Goal: Communication & Community: Answer question/provide support

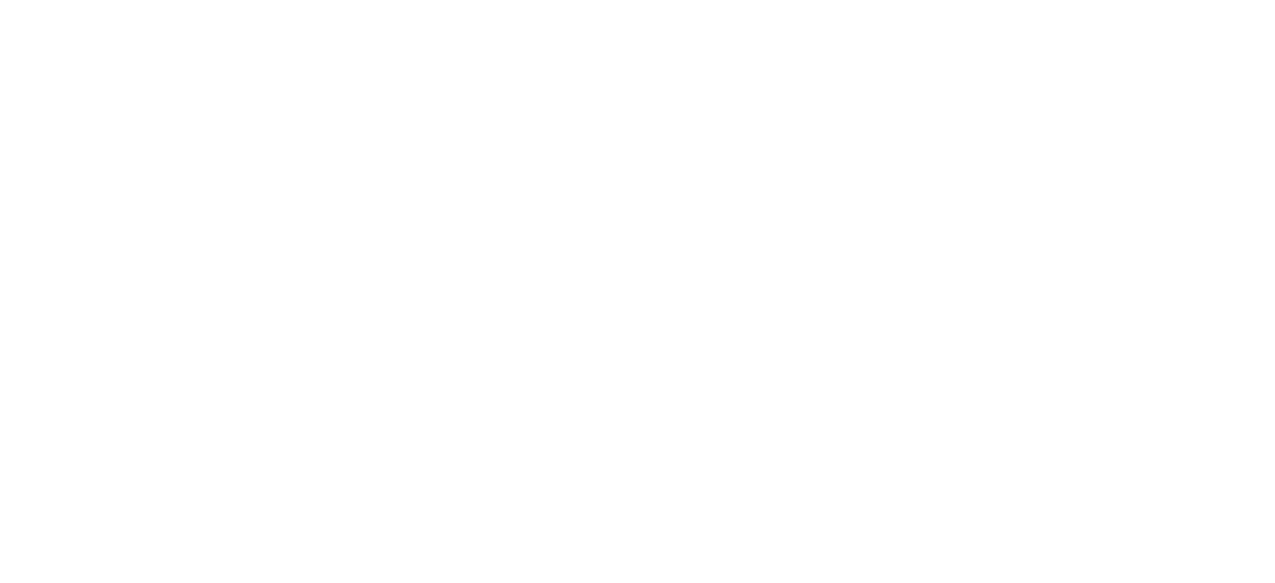
click at [1195, 0] on html at bounding box center [637, 0] width 1275 height 0
click at [1187, 0] on html at bounding box center [637, 0] width 1275 height 0
click at [1179, 0] on html at bounding box center [637, 0] width 1275 height 0
click at [1178, 0] on html at bounding box center [637, 0] width 1275 height 0
click at [1190, 0] on html at bounding box center [637, 0] width 1275 height 0
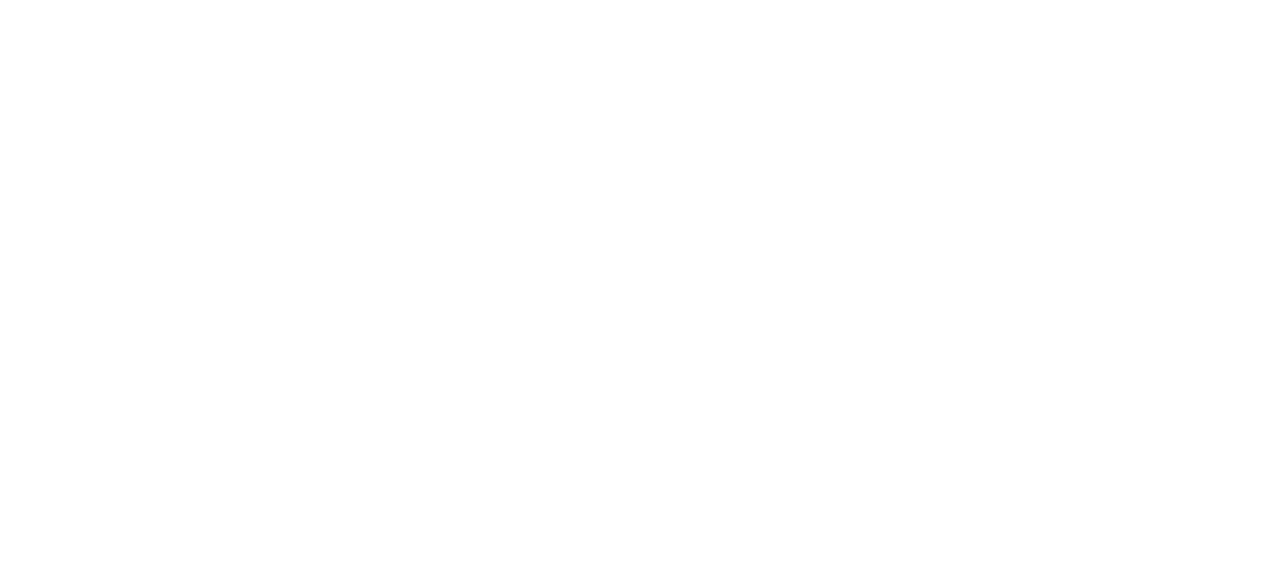
click at [1184, 0] on html at bounding box center [637, 0] width 1275 height 0
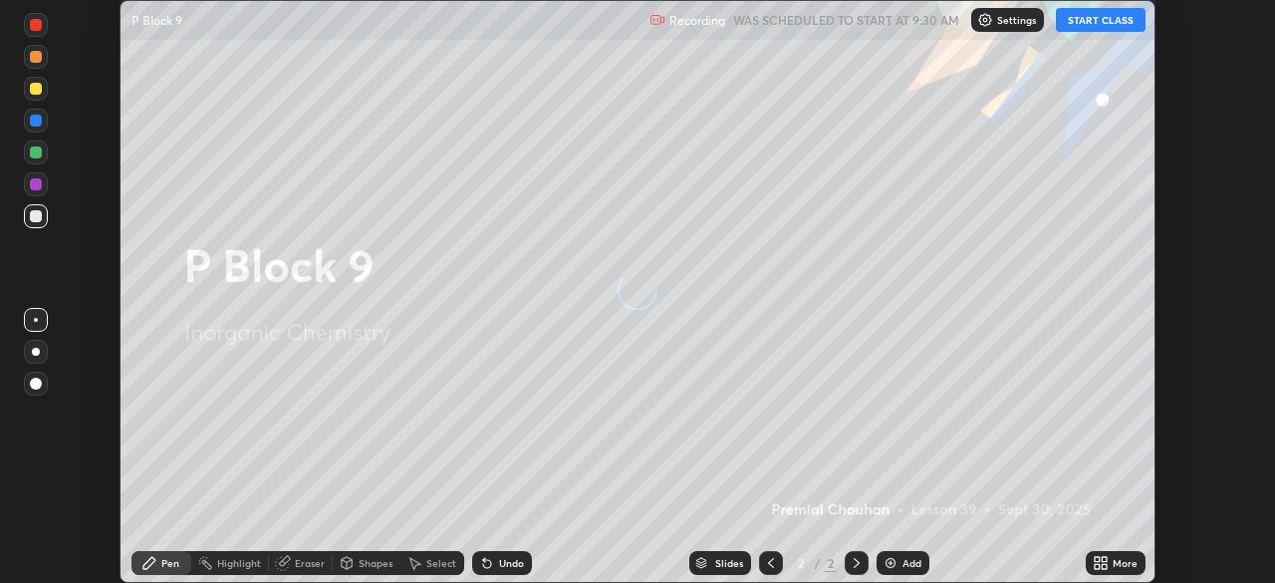
scroll to position [583, 1274]
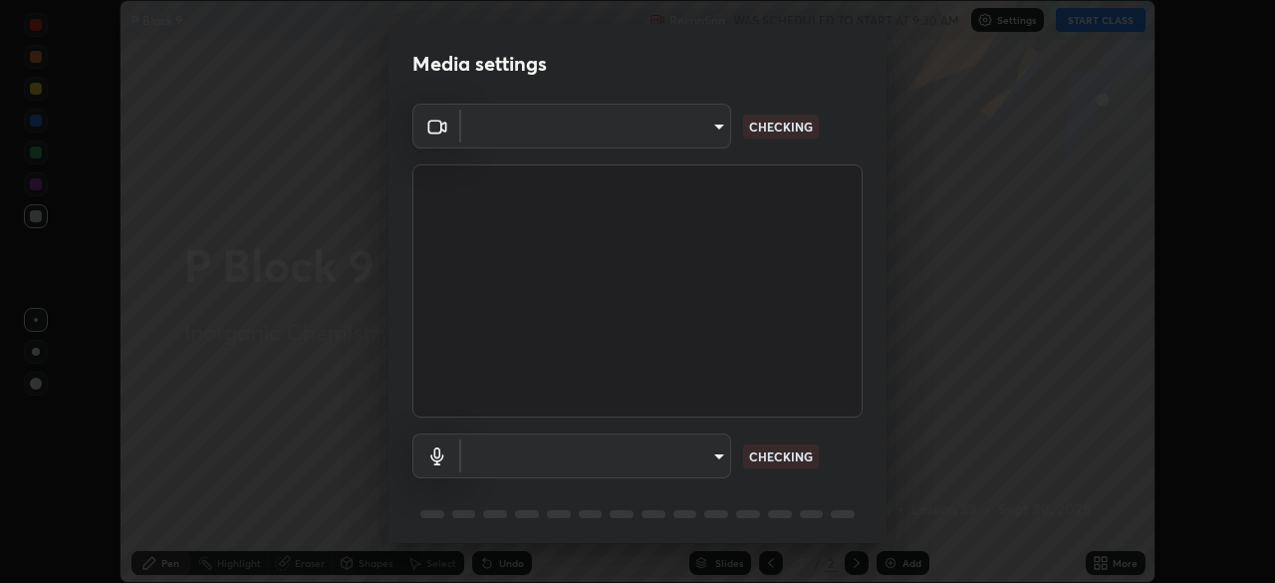
type input "5a3b26b24554f8cf6e797ef24758c72d9ac35fc194b839c1ab14931f8614fd13"
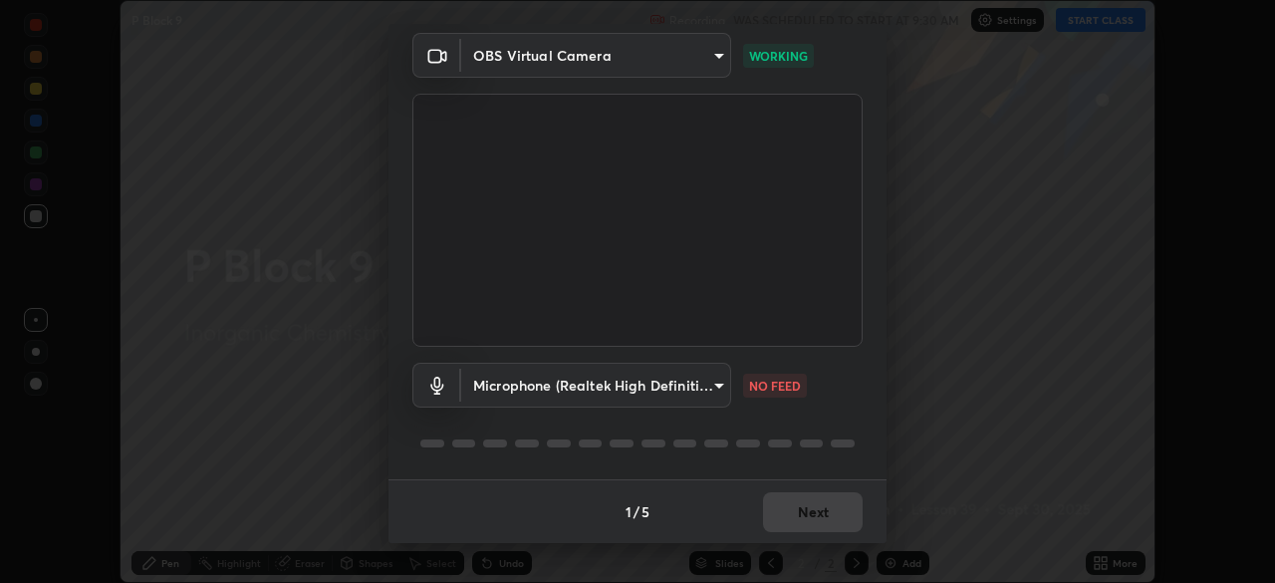
click at [524, 385] on body "Erase all P Block 9 Recording WAS SCHEDULED TO START AT 9:30 AM Settings START …" at bounding box center [637, 291] width 1275 height 583
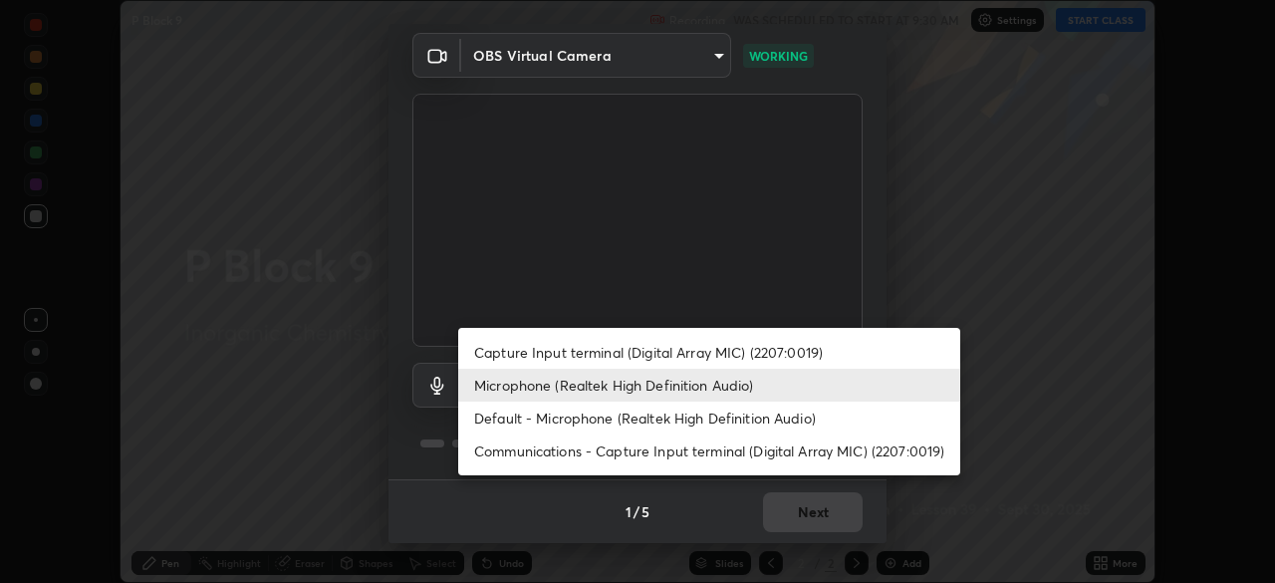
click at [483, 420] on li "Default - Microphone (Realtek High Definition Audio)" at bounding box center [709, 417] width 502 height 33
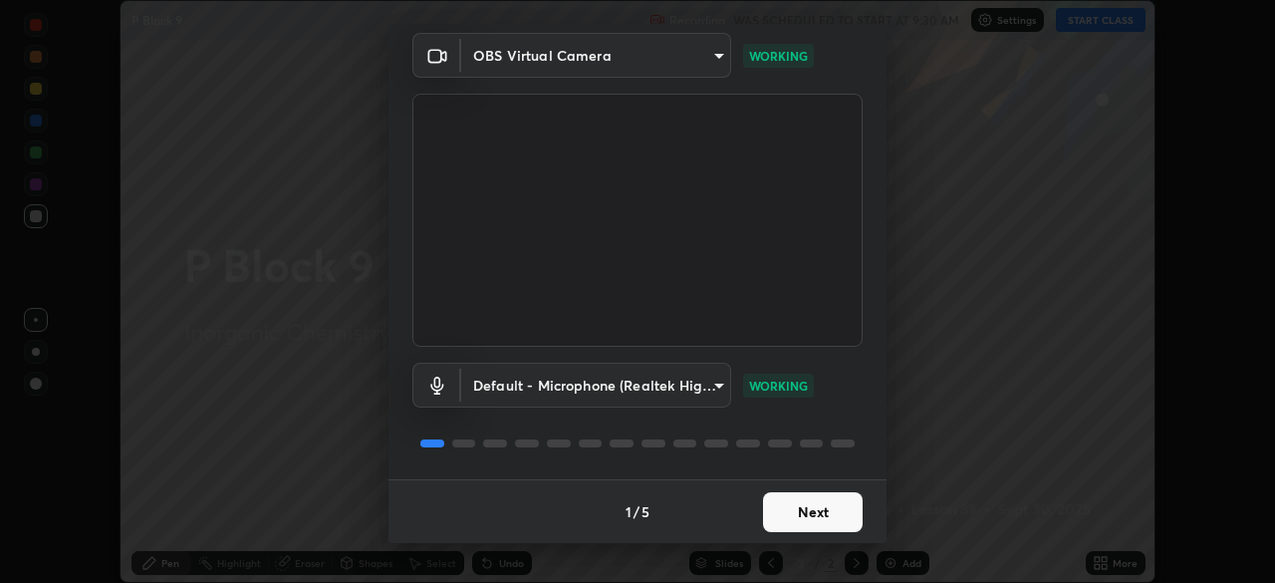
click at [631, 385] on body "Erase all P Block 9 Recording WAS SCHEDULED TO START AT 9:30 AM Settings START …" at bounding box center [637, 291] width 1275 height 583
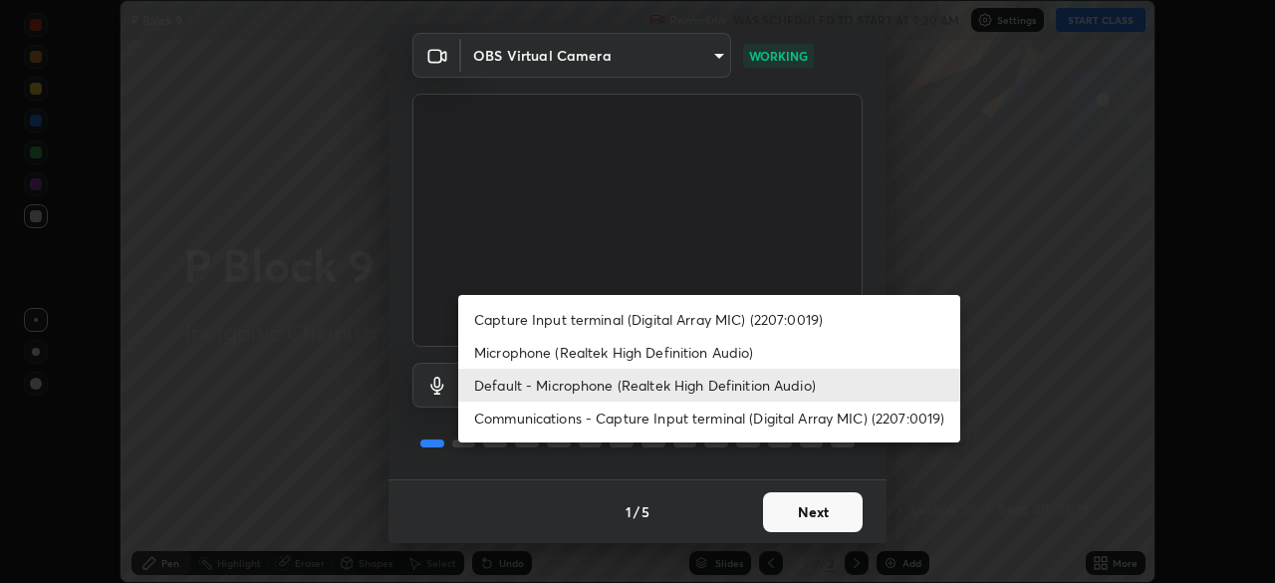
click at [514, 356] on li "Microphone (Realtek High Definition Audio)" at bounding box center [709, 352] width 502 height 33
type input "a2845f27f241d78e81142a5bcad2dd0661d1231b7acccdda9ee201247719edf7"
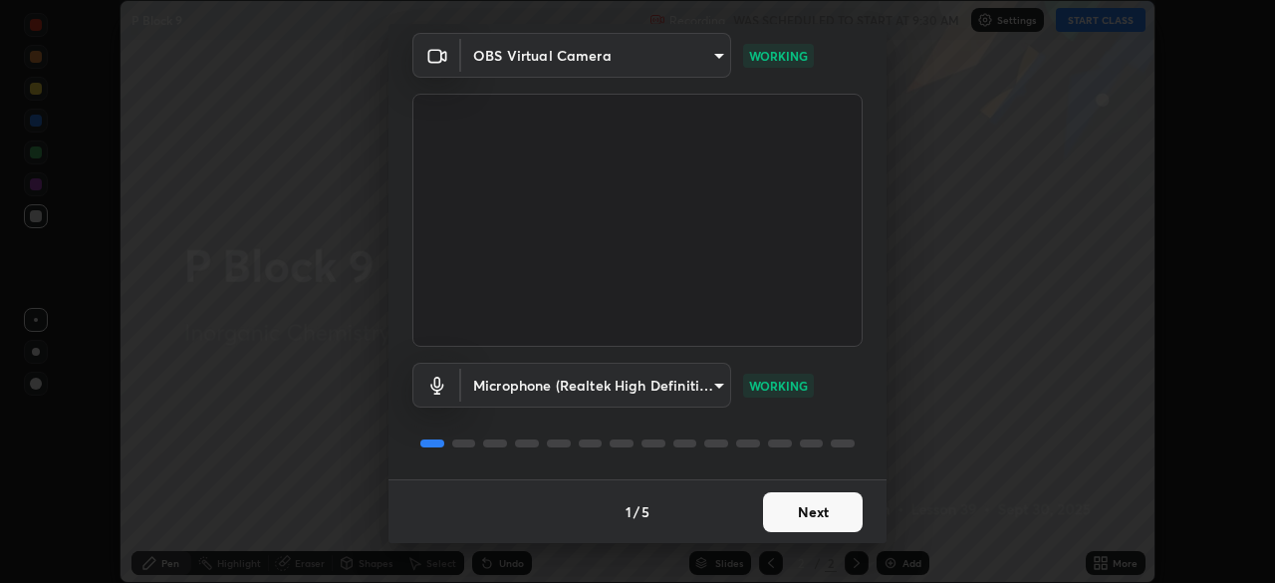
click at [791, 512] on button "Next" at bounding box center [813, 512] width 100 height 40
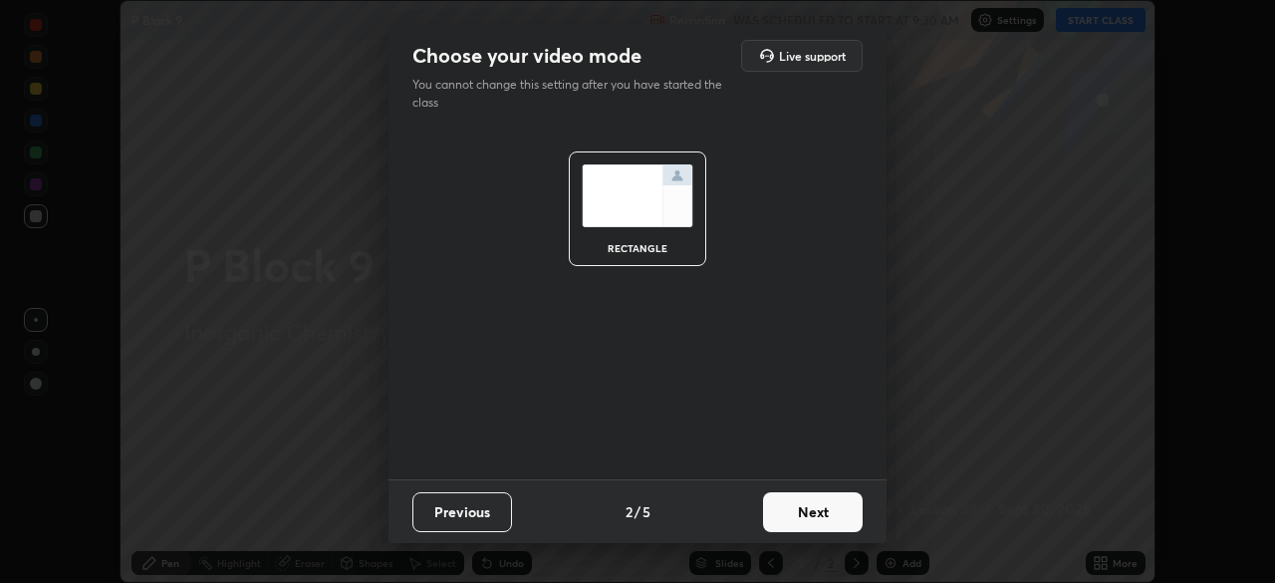
scroll to position [0, 0]
click at [822, 512] on button "Next" at bounding box center [813, 512] width 100 height 40
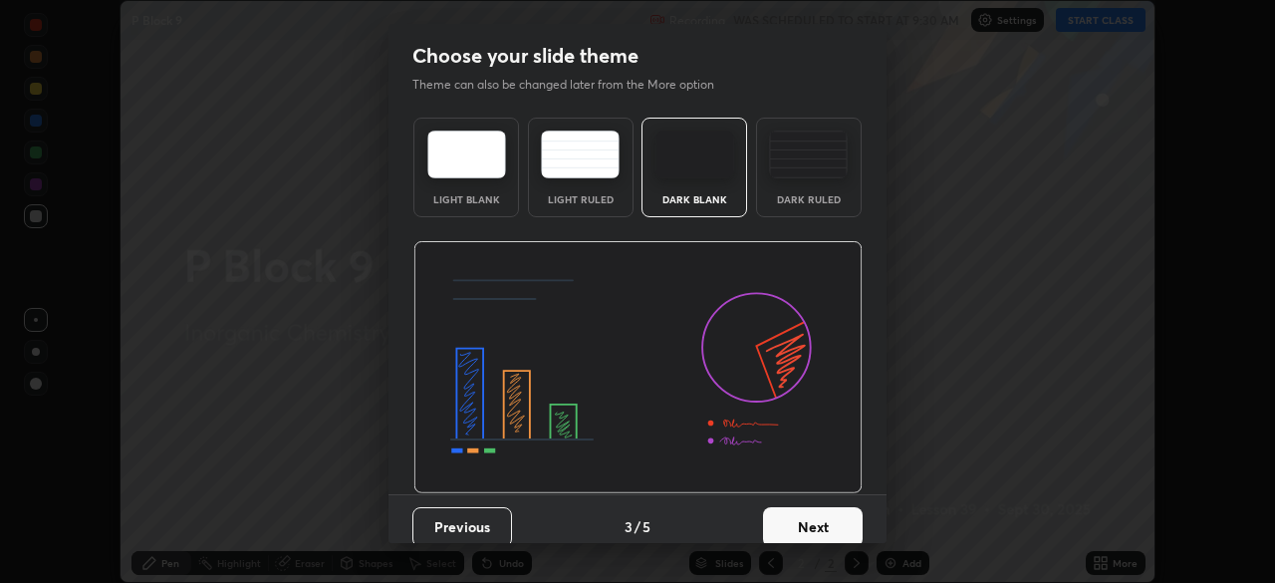
click at [832, 517] on button "Next" at bounding box center [813, 527] width 100 height 40
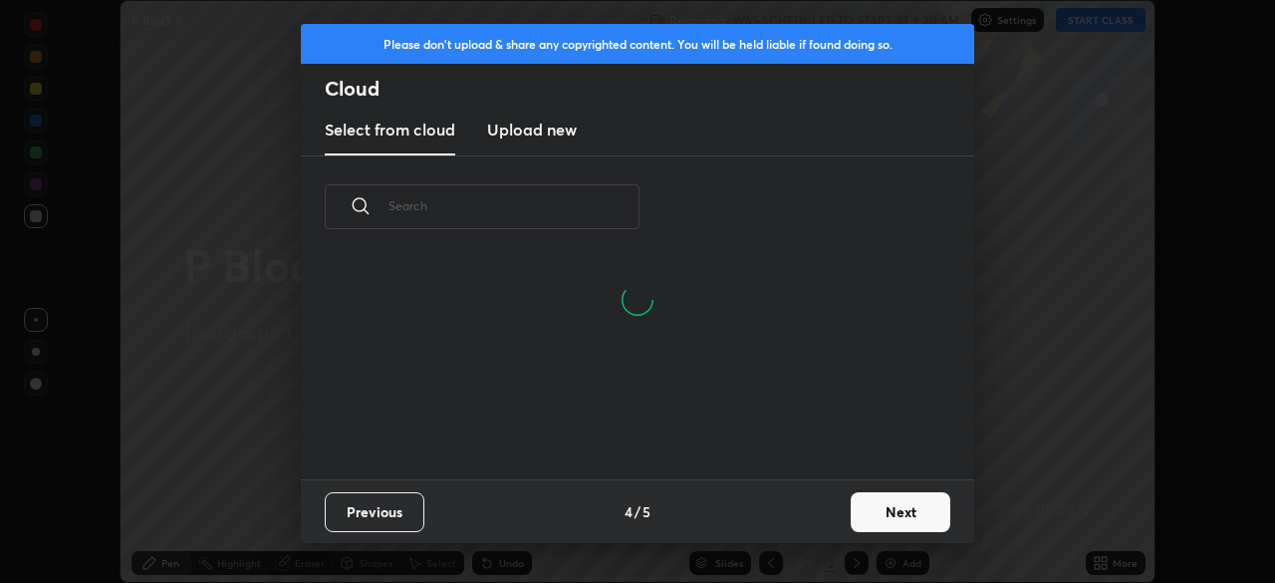
click at [864, 516] on button "Next" at bounding box center [901, 512] width 100 height 40
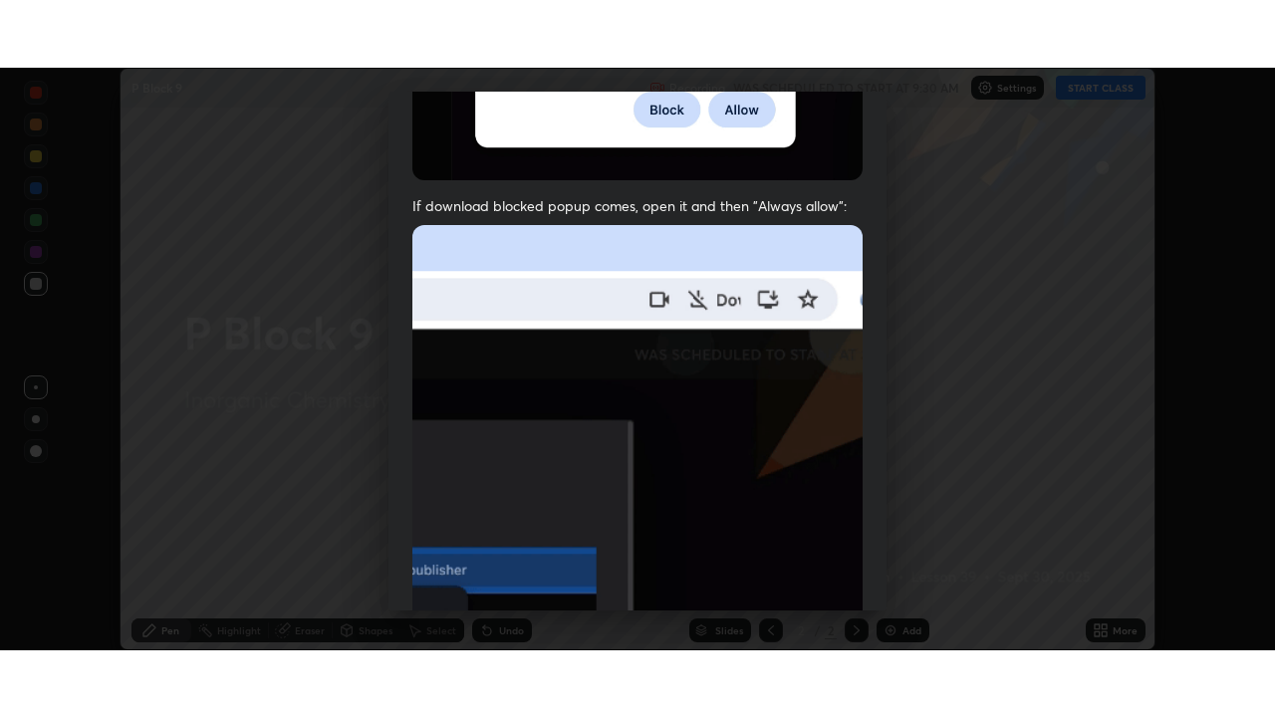
scroll to position [477, 0]
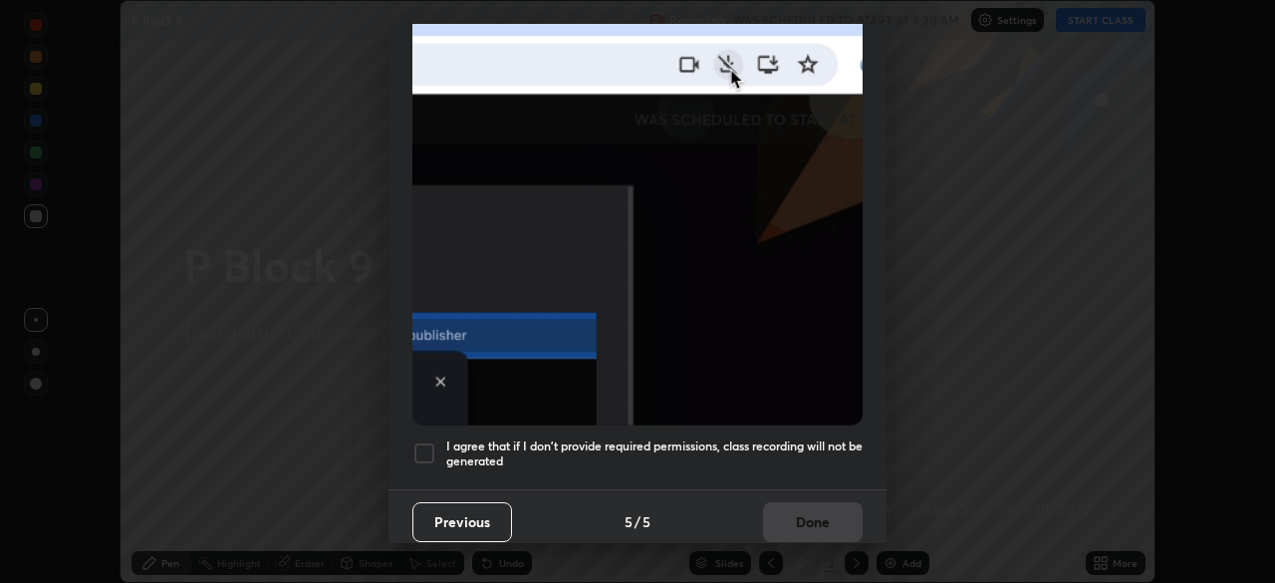
click at [423, 444] on div at bounding box center [424, 453] width 24 height 24
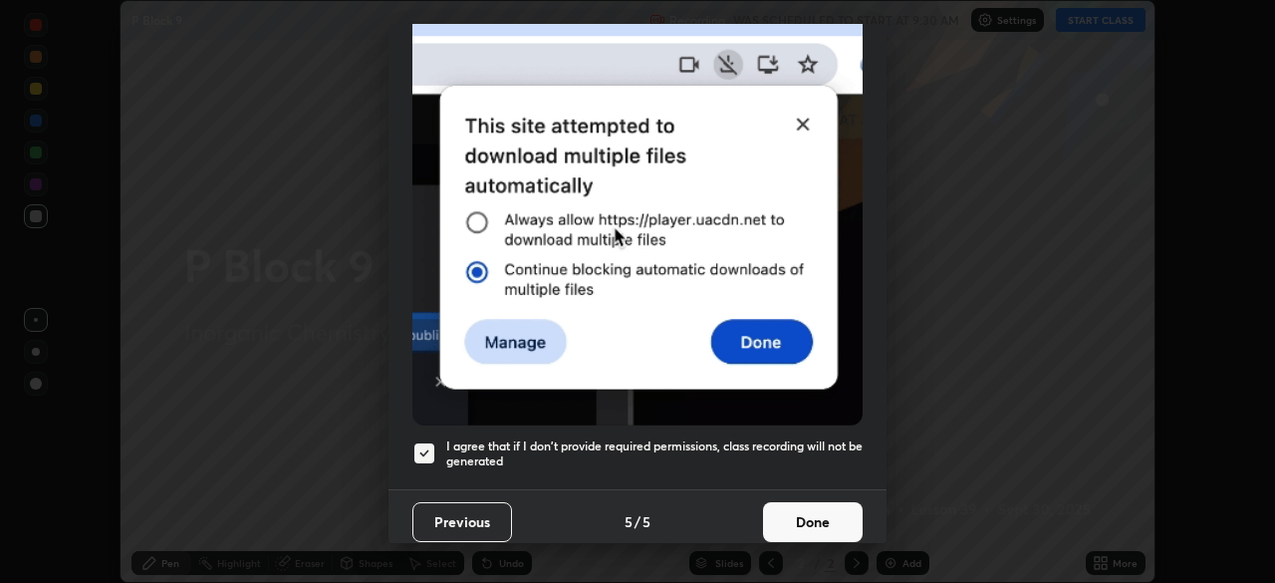
click at [798, 513] on button "Done" at bounding box center [813, 522] width 100 height 40
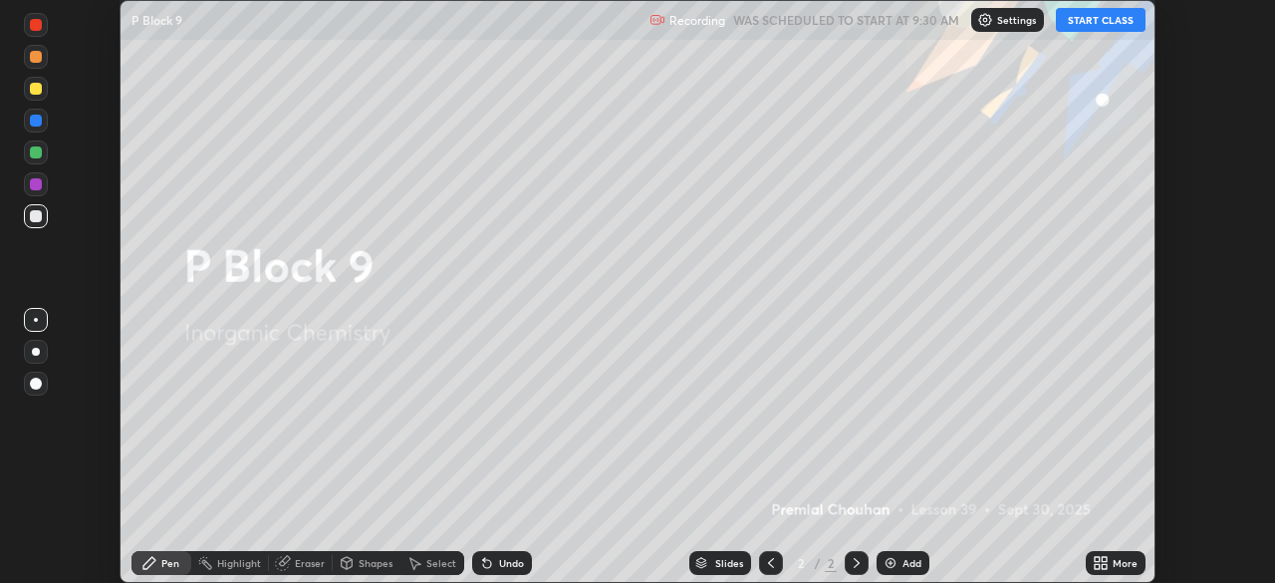
click at [1074, 19] on button "START CLASS" at bounding box center [1101, 20] width 90 height 24
click at [1096, 564] on icon at bounding box center [1097, 566] width 5 height 5
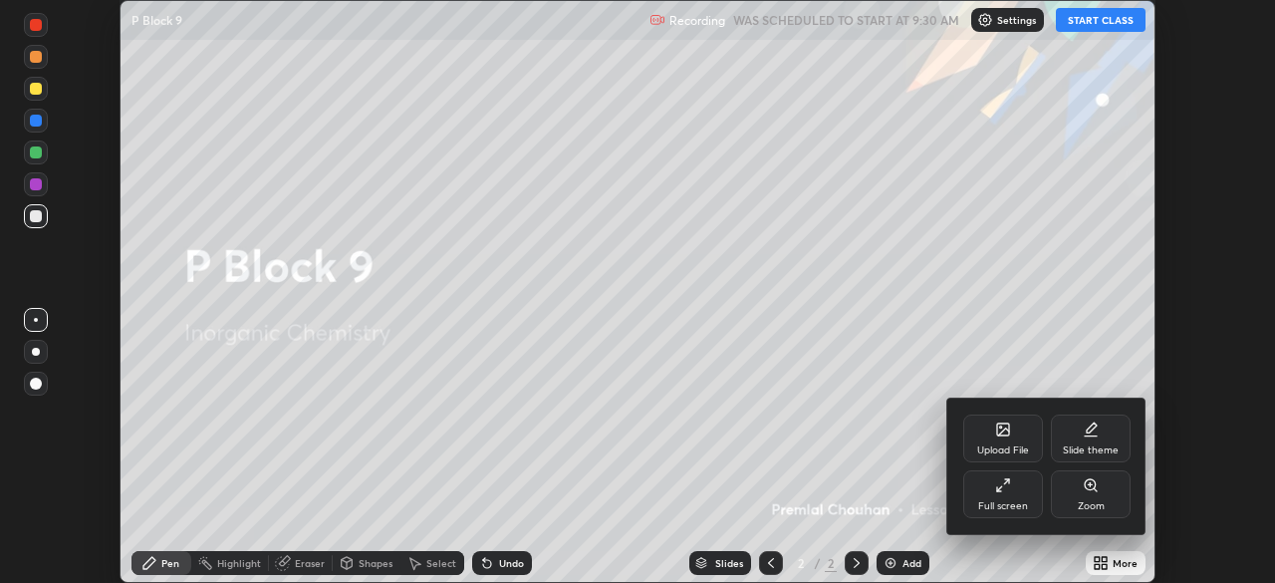
click at [977, 502] on div "Full screen" at bounding box center [1003, 494] width 80 height 48
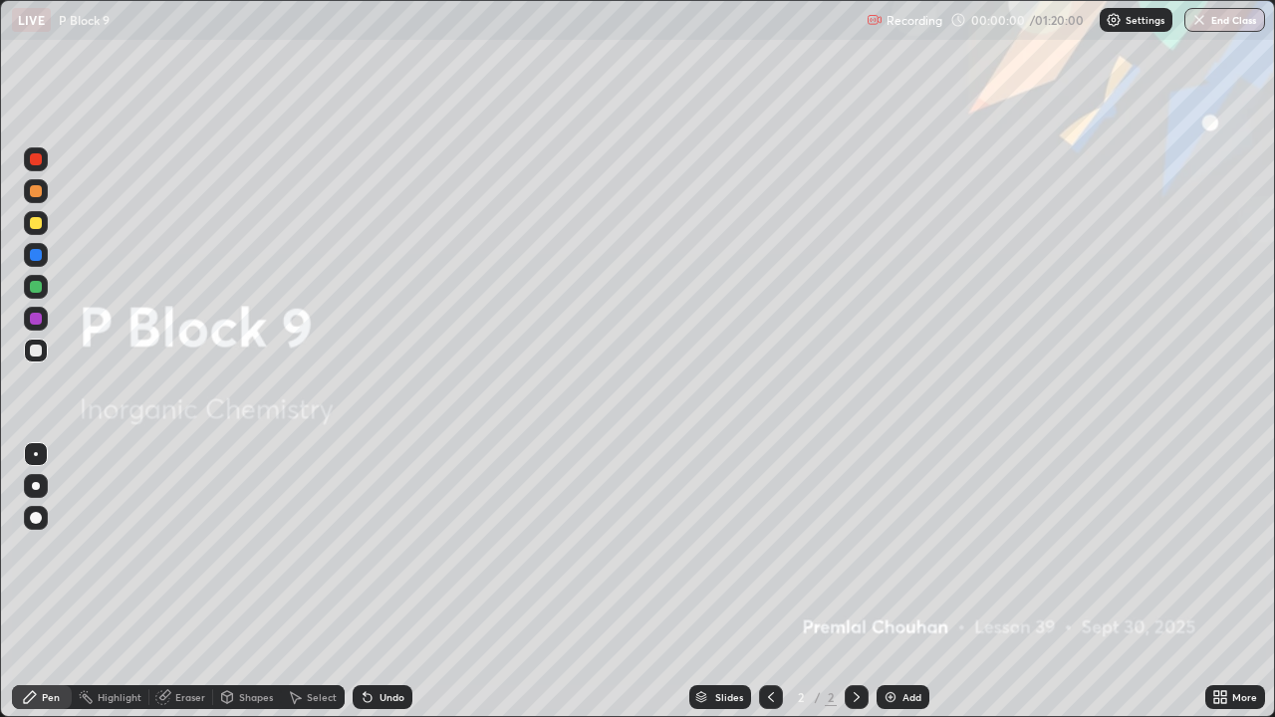
scroll to position [717, 1275]
click at [1218, 582] on icon at bounding box center [1216, 693] width 5 height 5
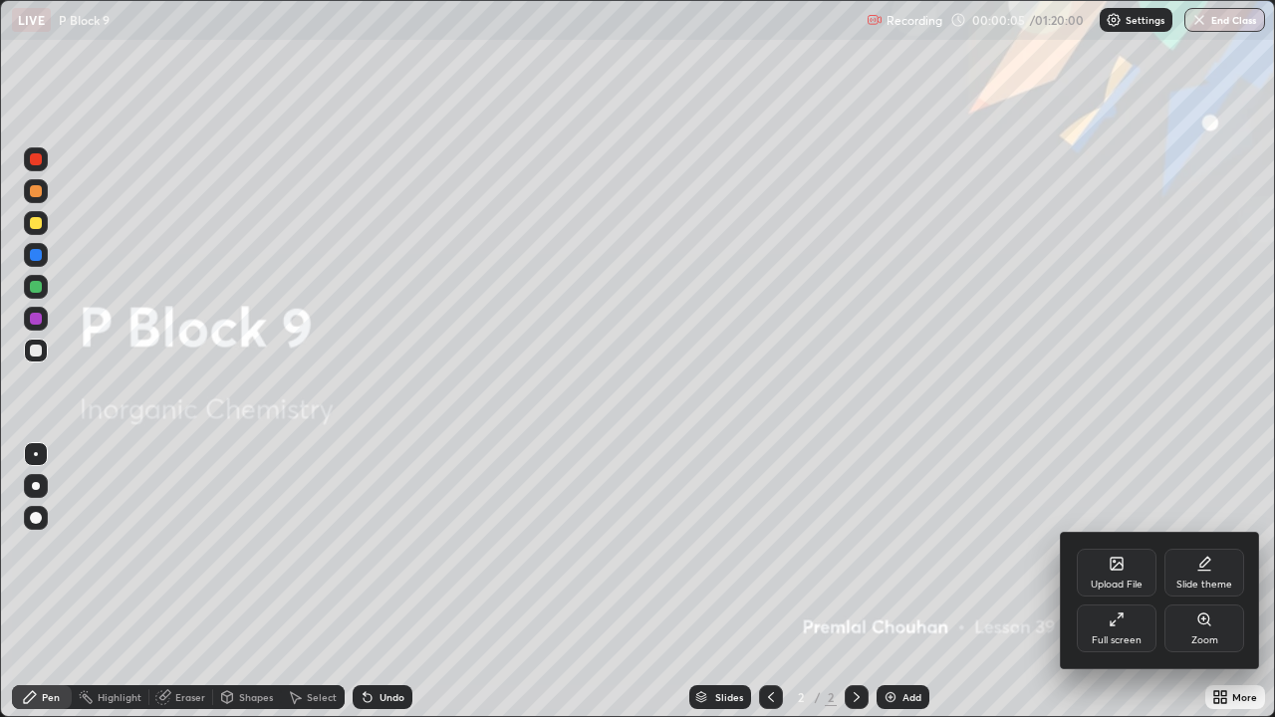
click at [1120, 573] on div "Upload File" at bounding box center [1117, 573] width 80 height 48
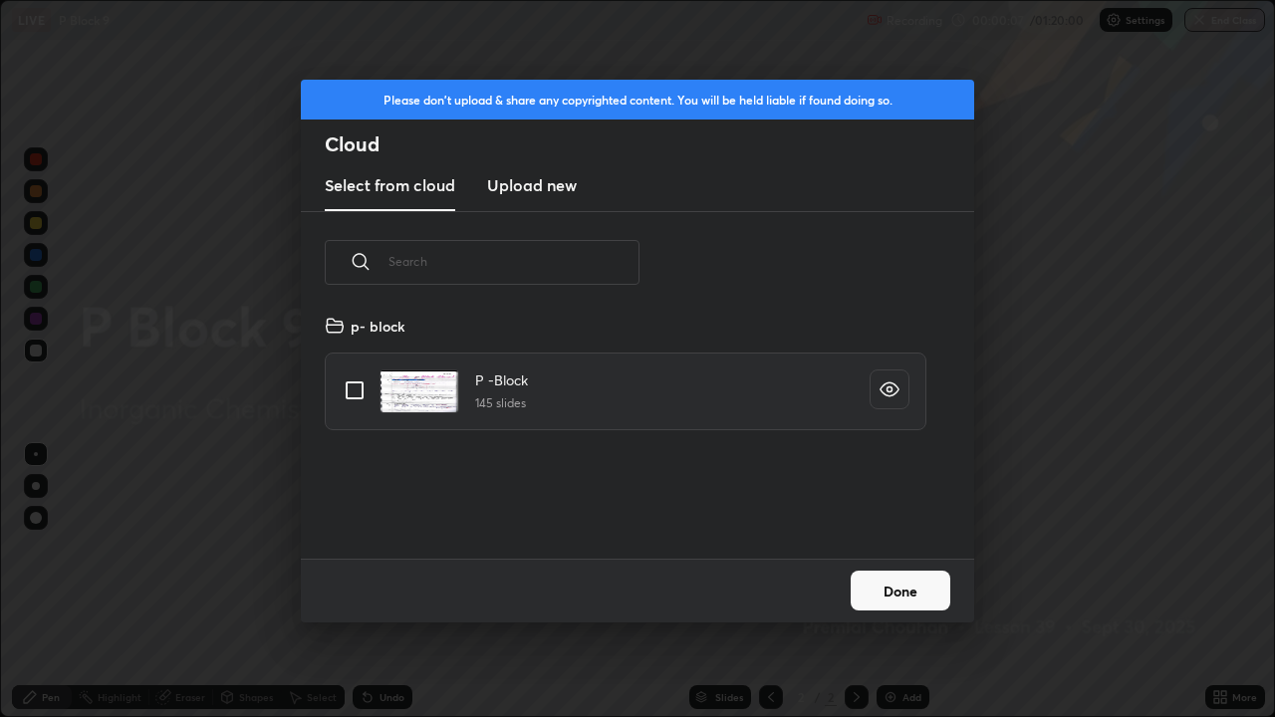
scroll to position [245, 639]
click at [351, 390] on input "grid" at bounding box center [355, 391] width 42 height 42
checkbox input "true"
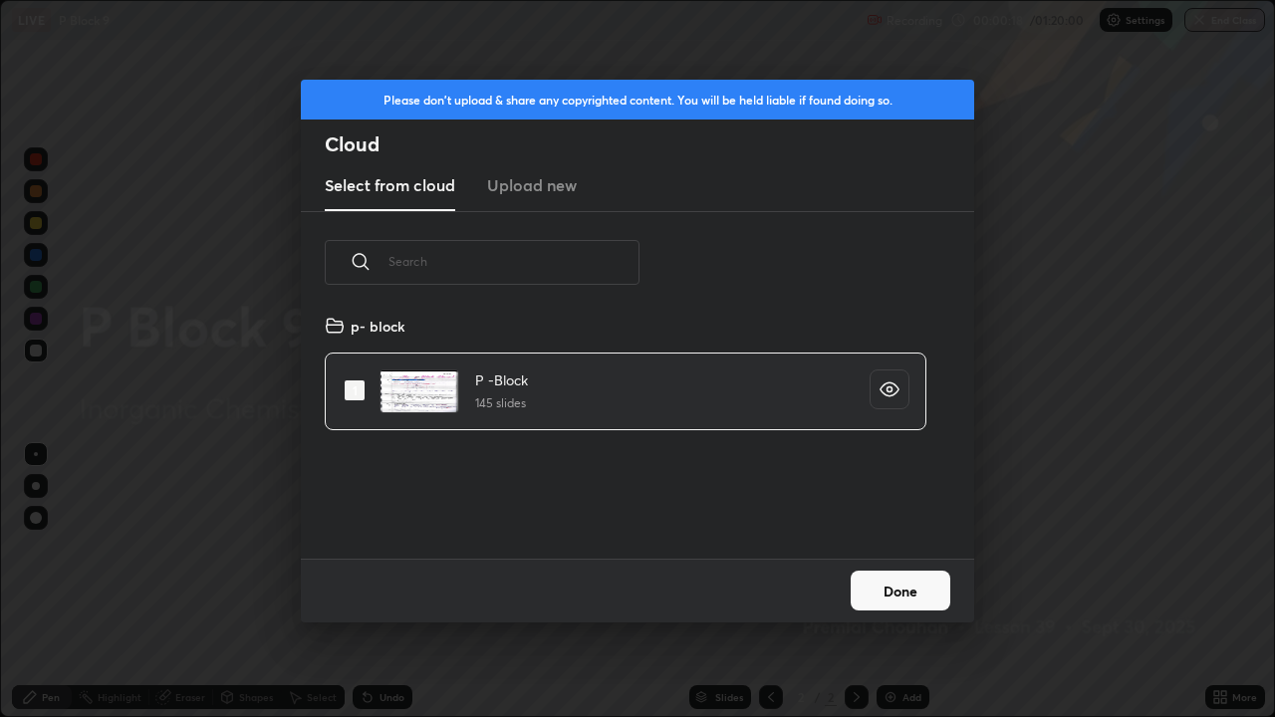
click at [893, 582] on button "Done" at bounding box center [901, 591] width 100 height 40
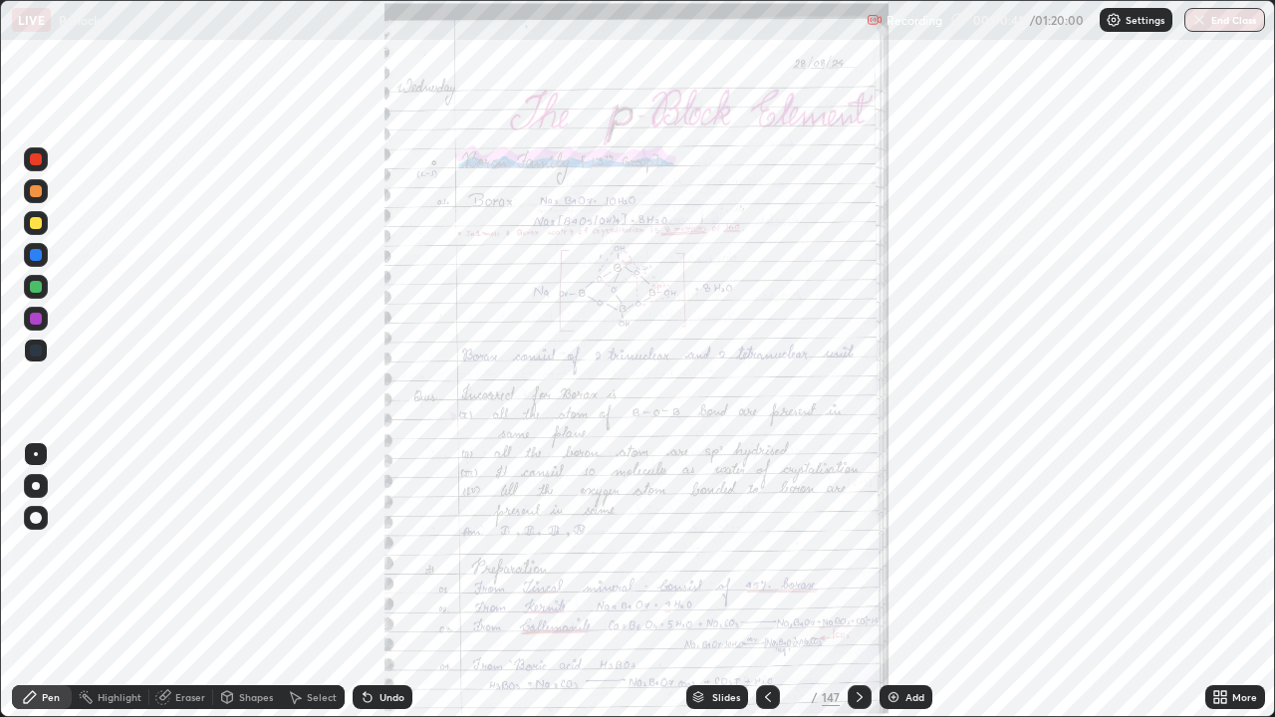
click at [1226, 582] on icon at bounding box center [1223, 693] width 5 height 5
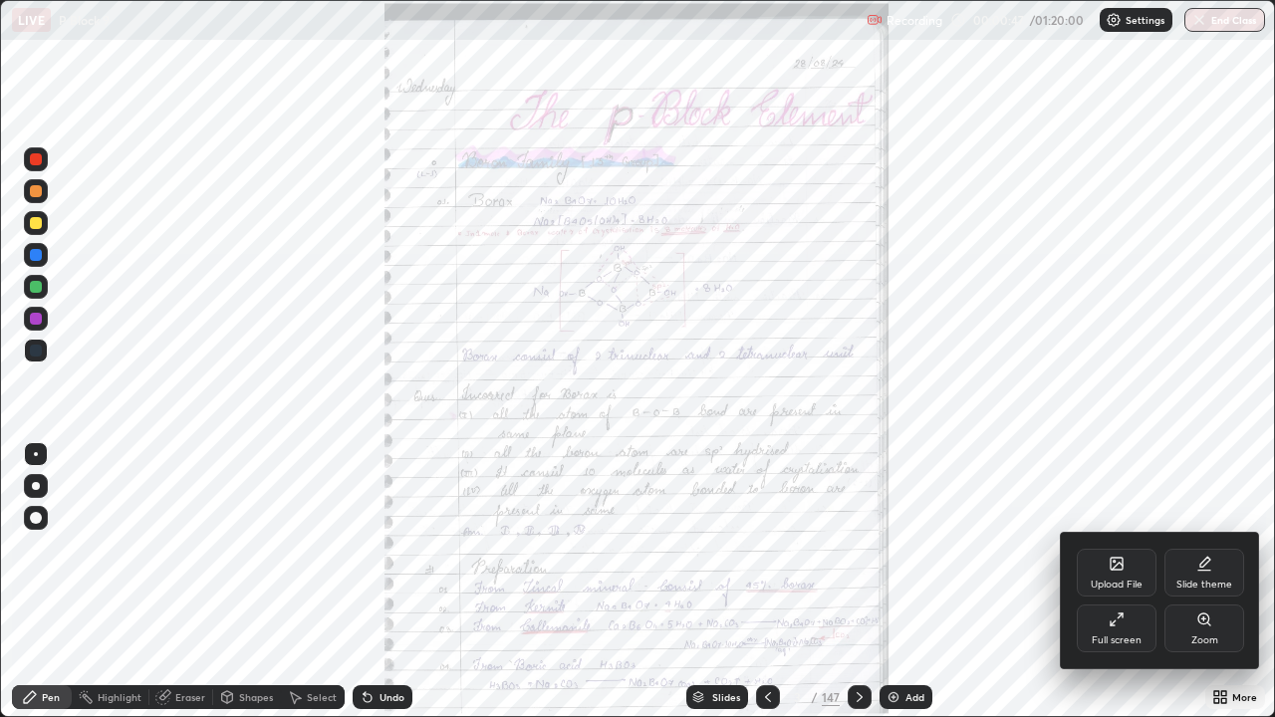
click at [864, 582] on div at bounding box center [637, 358] width 1275 height 717
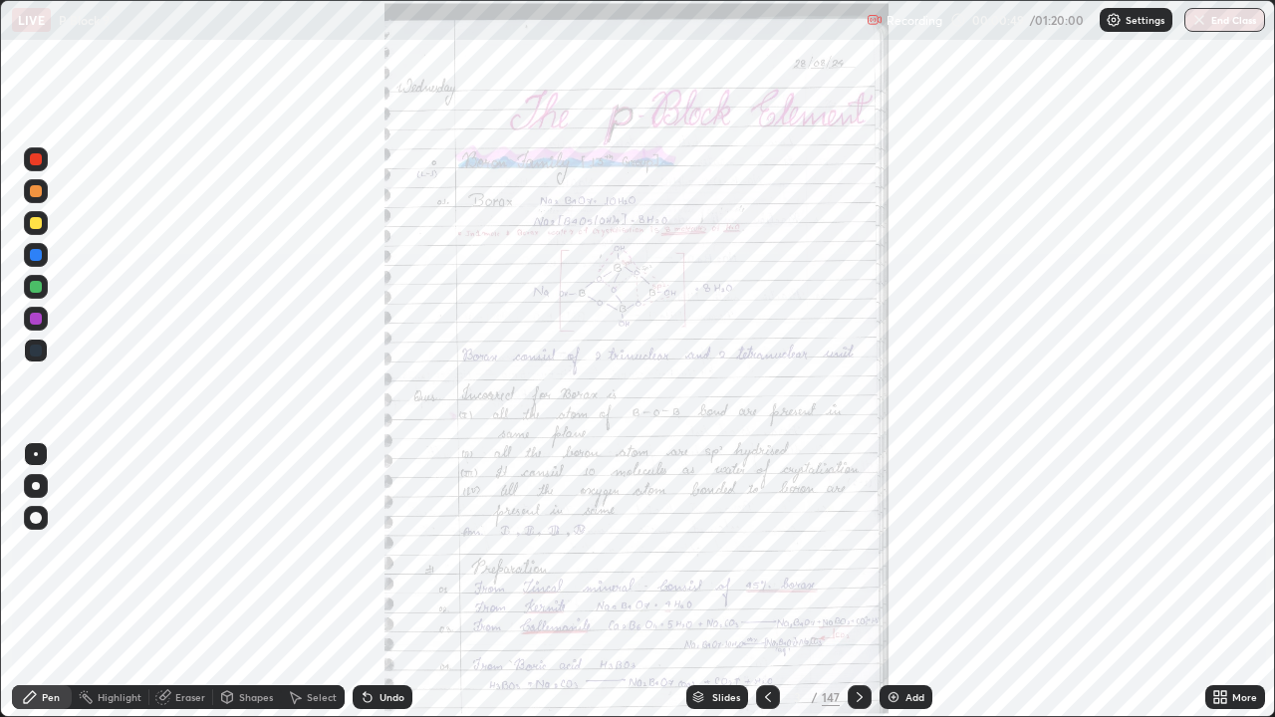
click at [1223, 582] on icon at bounding box center [1223, 700] width 5 height 5
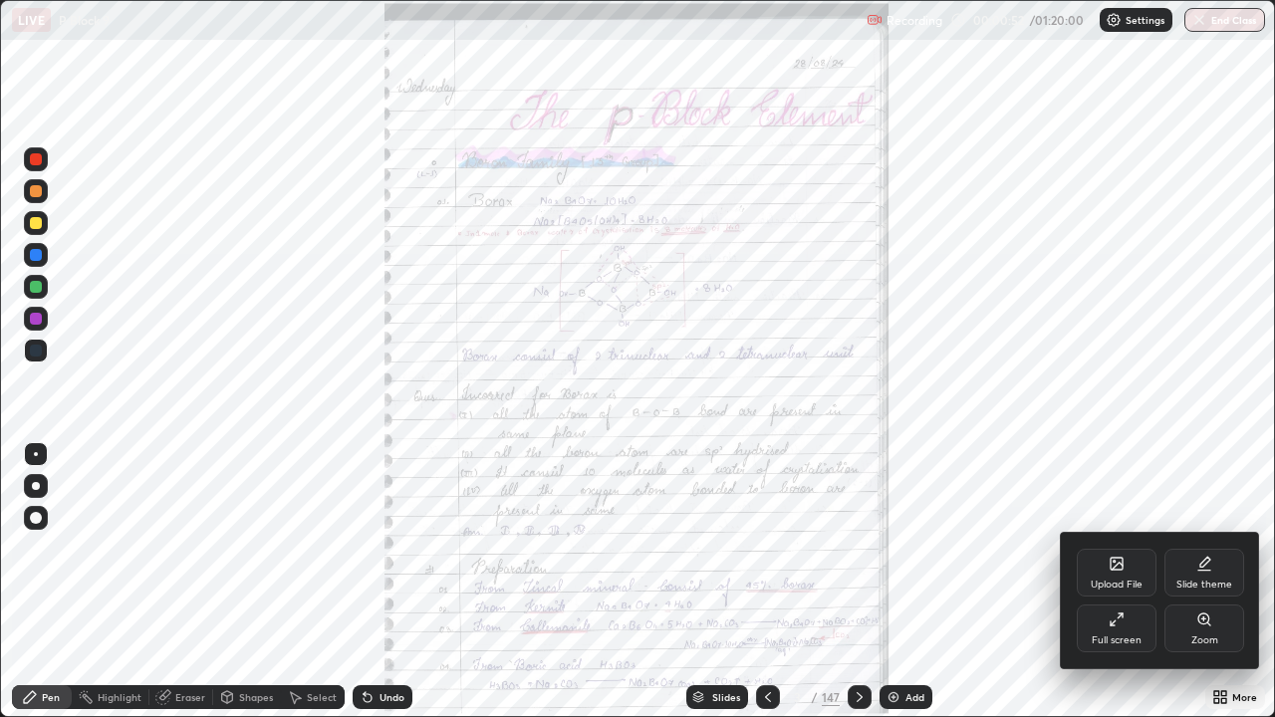
click at [1199, 582] on icon at bounding box center [1204, 620] width 16 height 16
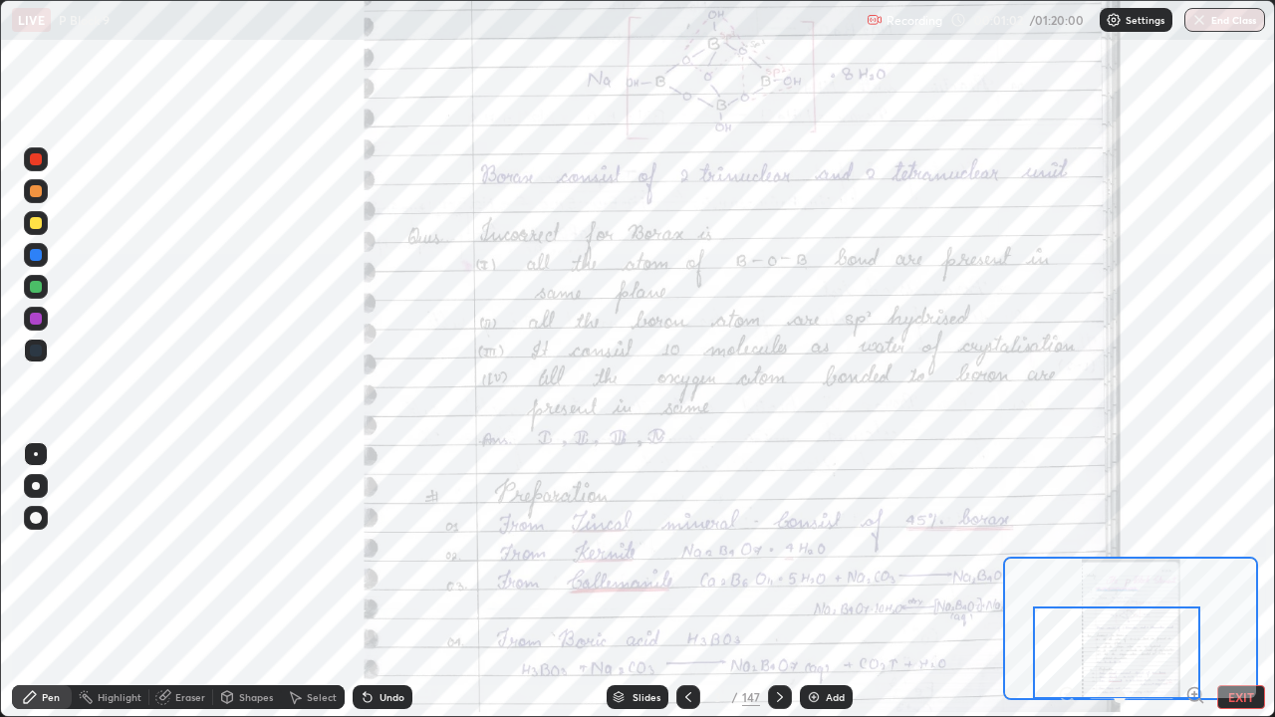
click at [637, 582] on div "Slides" at bounding box center [638, 697] width 62 height 24
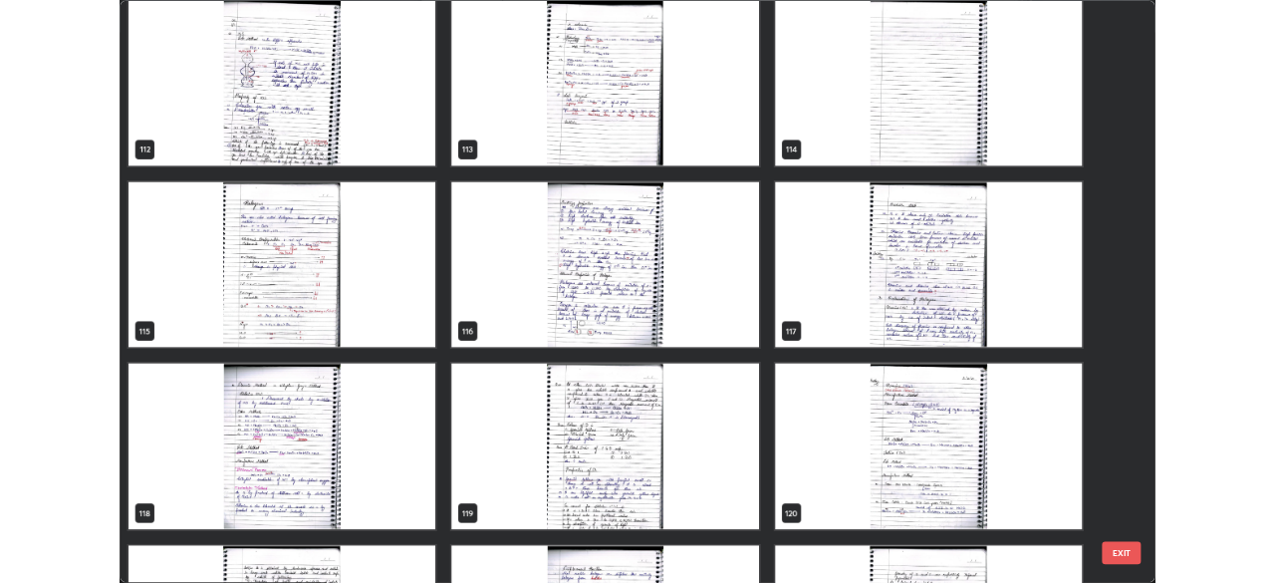
scroll to position [8243, 0]
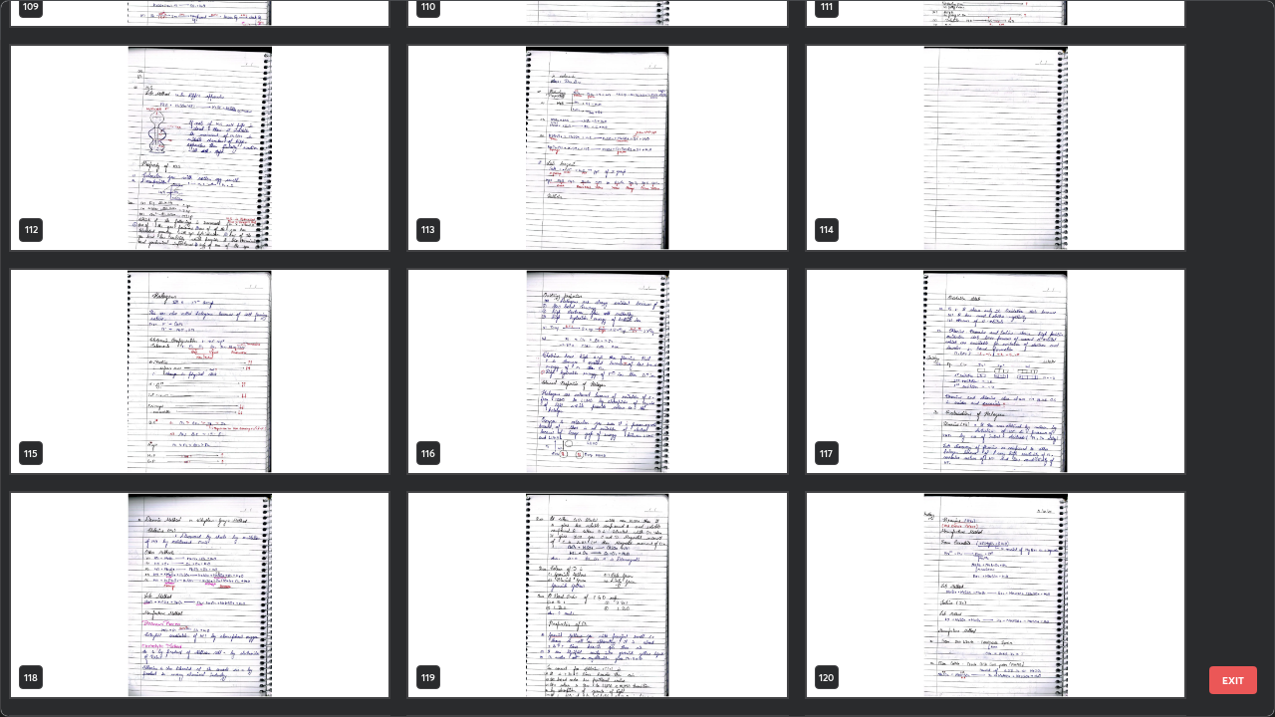
click at [546, 225] on img "grid" at bounding box center [596, 148] width 377 height 204
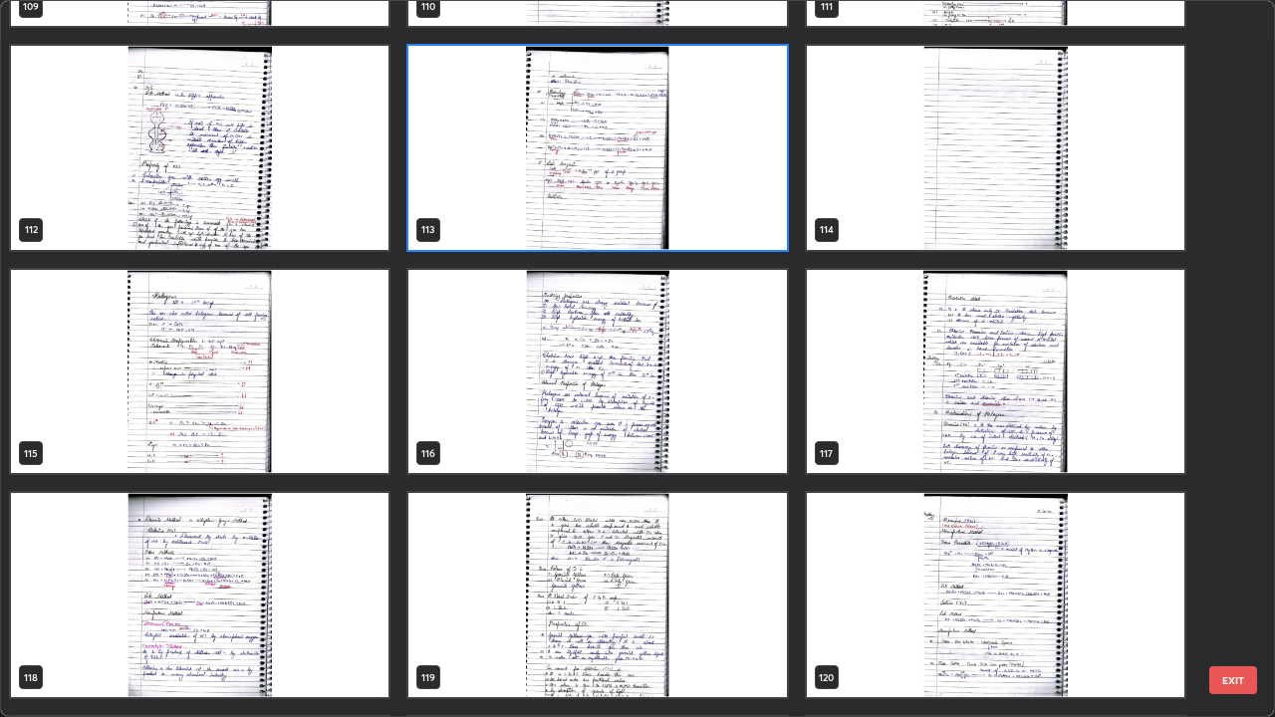
click at [546, 222] on img "grid" at bounding box center [596, 148] width 377 height 204
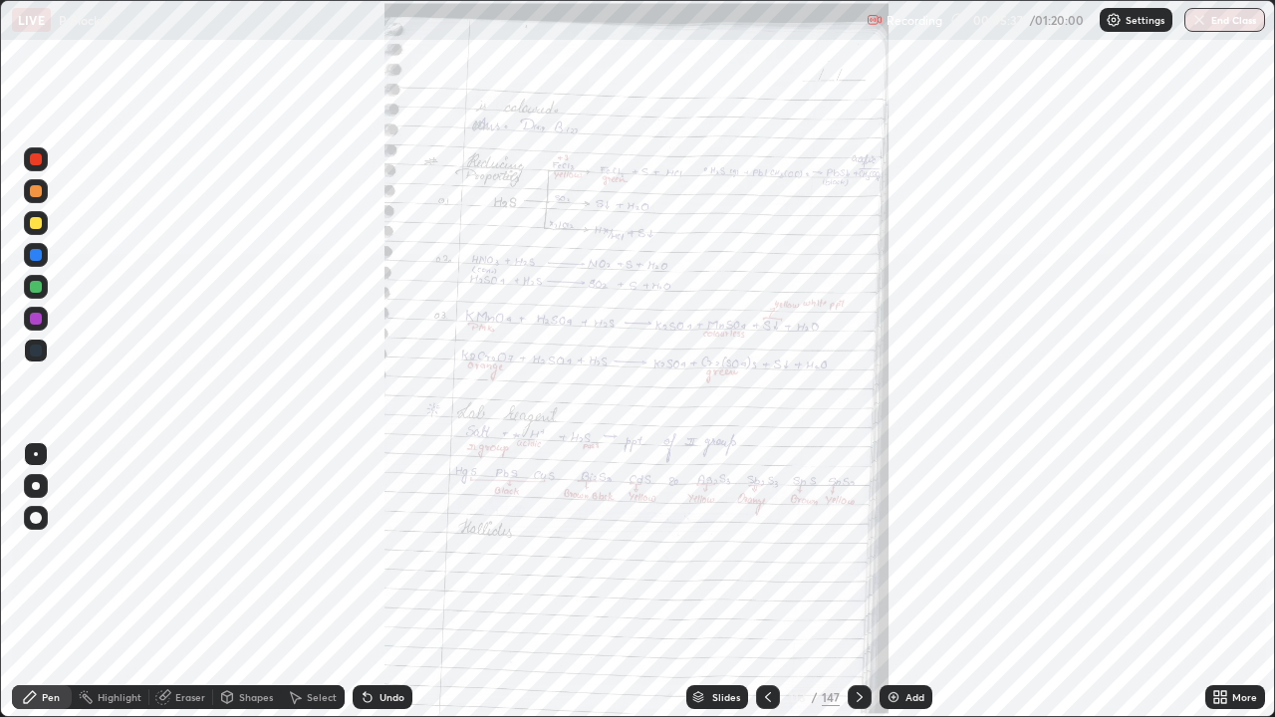
click at [1221, 582] on icon at bounding box center [1223, 693] width 5 height 5
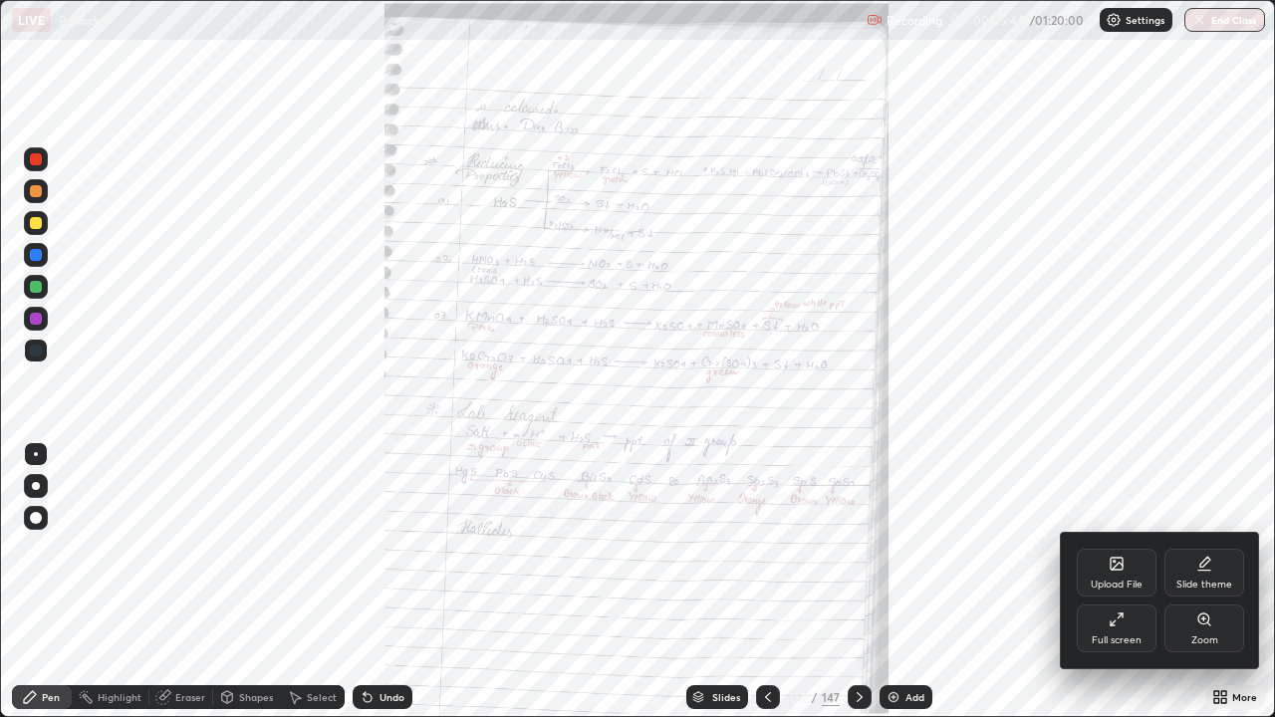
click at [1200, 582] on icon at bounding box center [1203, 619] width 11 height 11
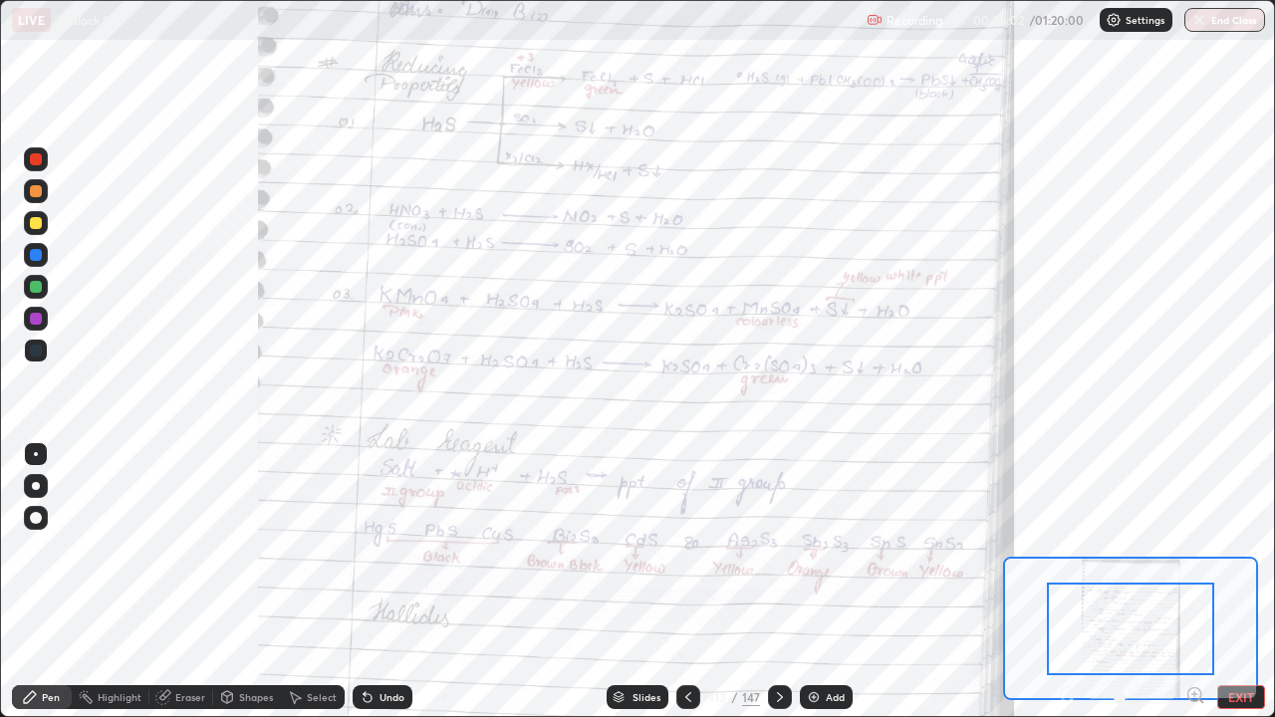
click at [1194, 582] on icon at bounding box center [1194, 694] width 0 height 5
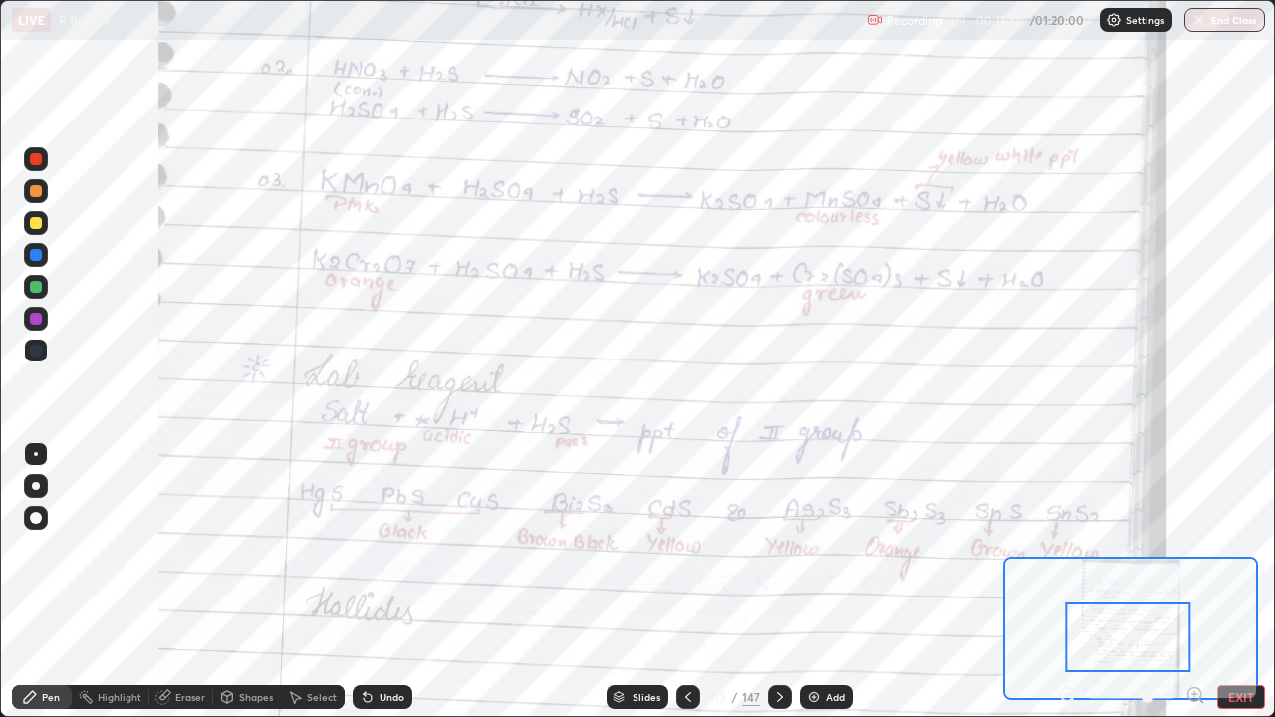
click at [40, 349] on div at bounding box center [36, 351] width 12 height 12
click at [37, 181] on div at bounding box center [36, 191] width 24 height 24
click at [35, 194] on div at bounding box center [36, 191] width 12 height 12
click at [36, 195] on div at bounding box center [36, 191] width 12 height 12
click at [780, 582] on icon at bounding box center [780, 697] width 16 height 16
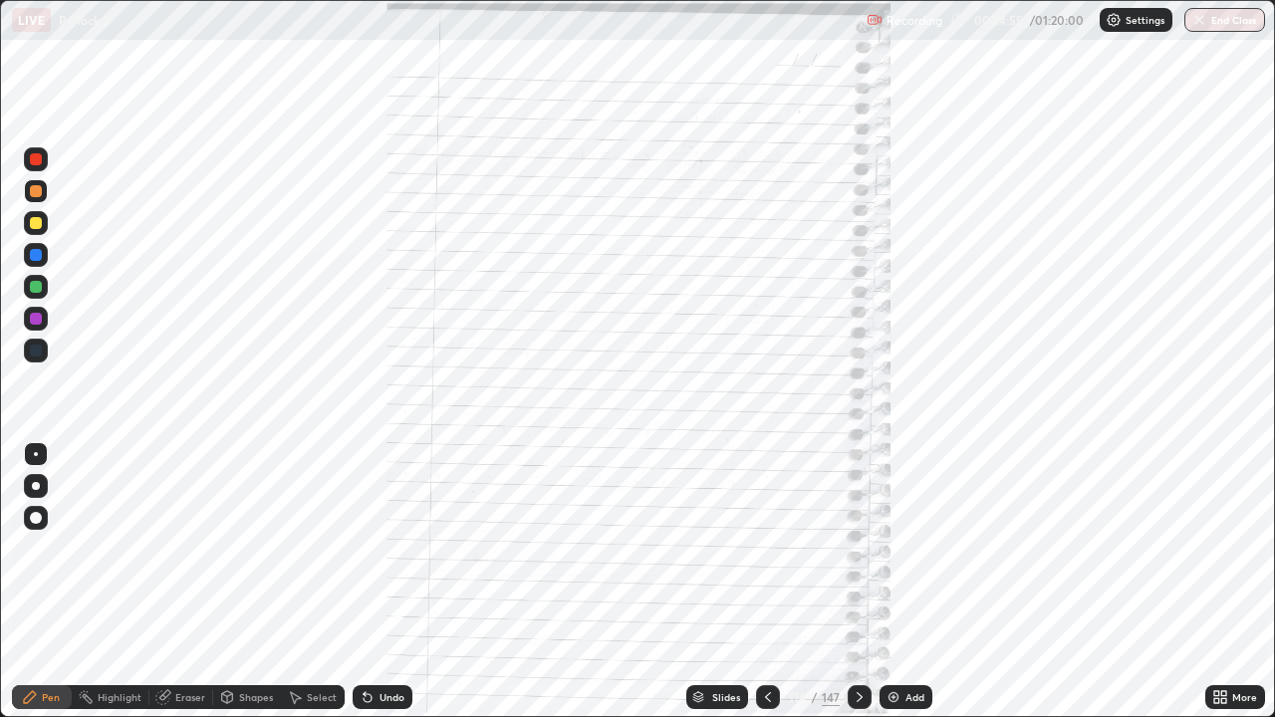
click at [860, 582] on icon at bounding box center [860, 697] width 16 height 16
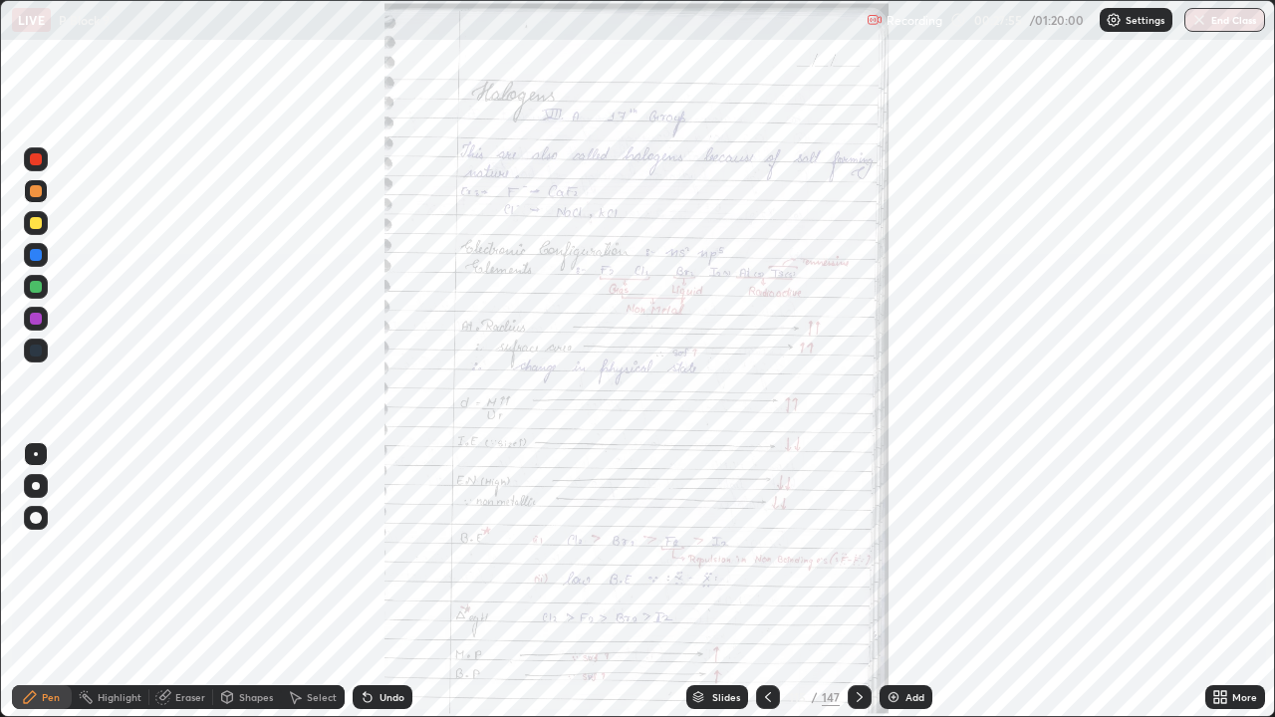
click at [1213, 582] on icon at bounding box center [1220, 697] width 16 height 16
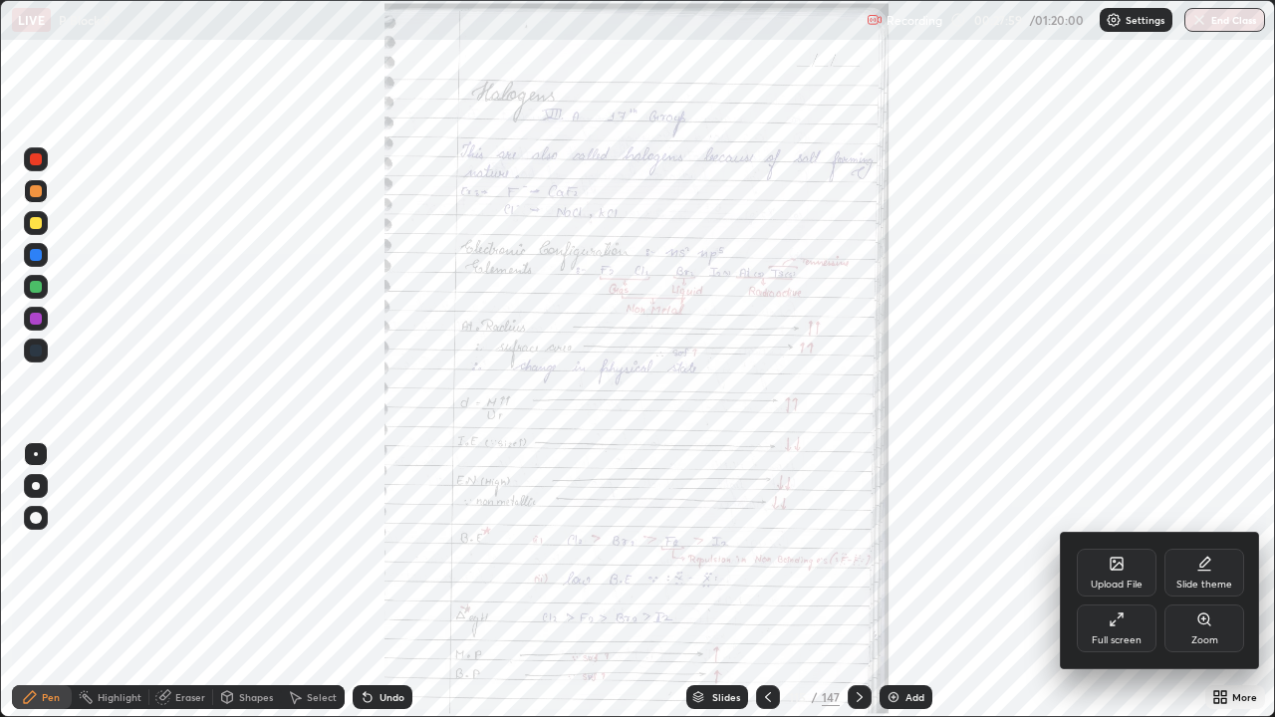
click at [1098, 582] on div "Full screen" at bounding box center [1117, 629] width 80 height 48
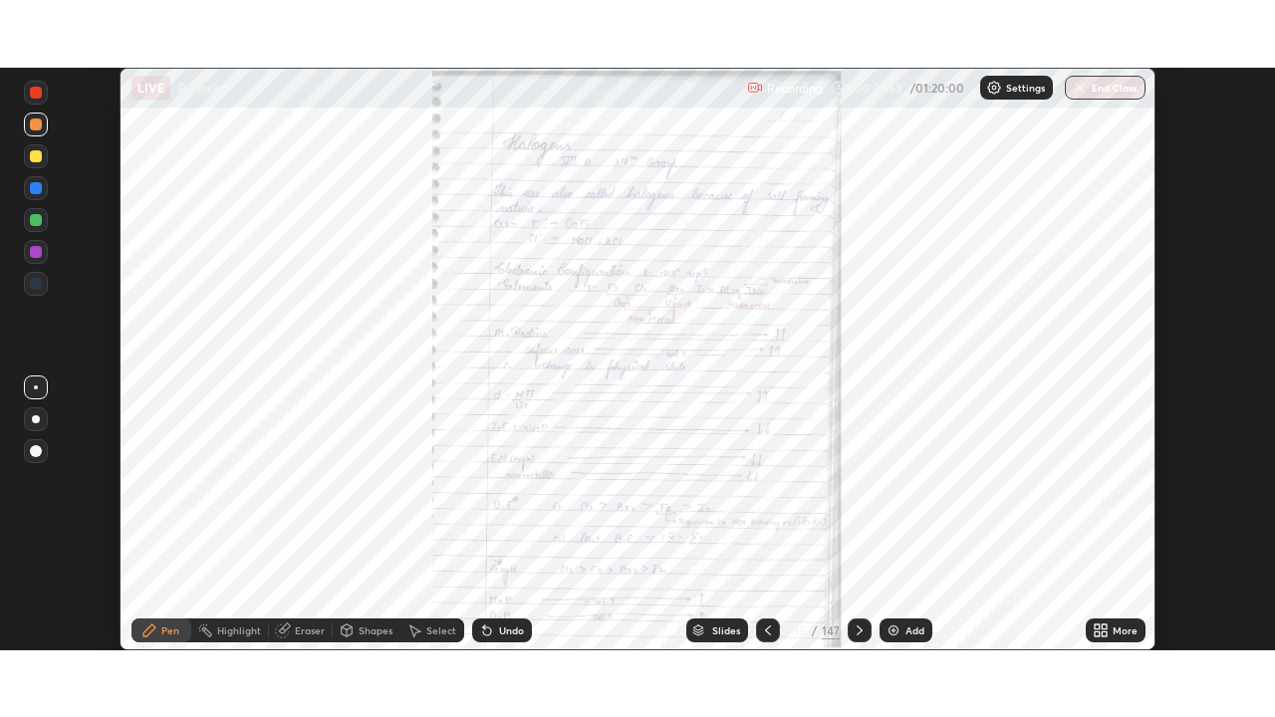
scroll to position [99020, 98328]
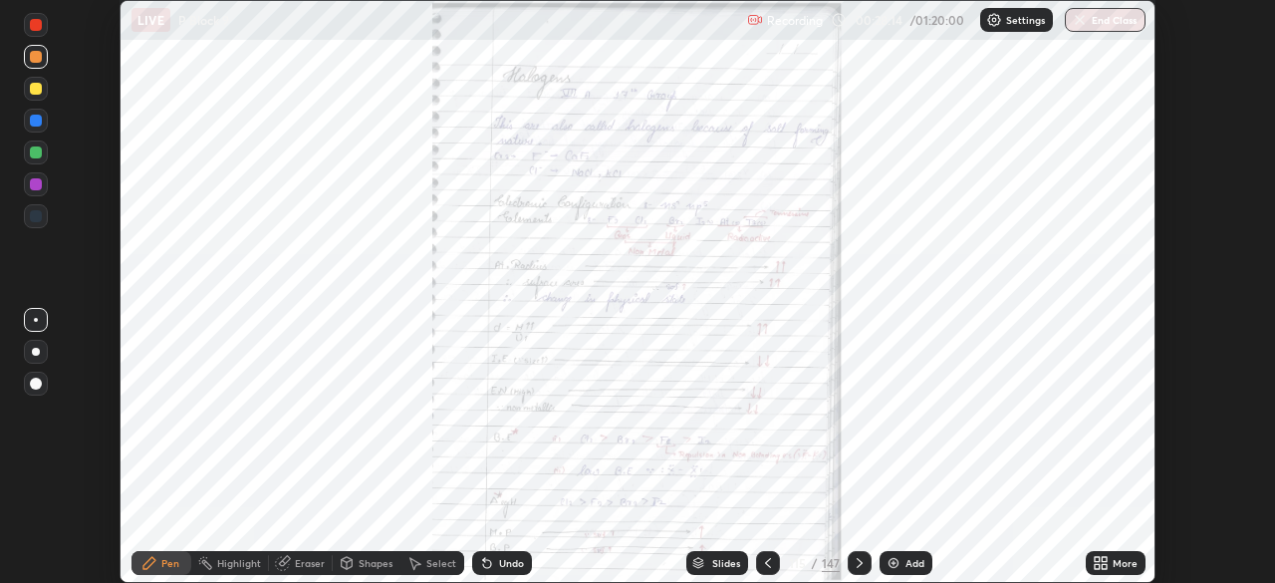
click at [1106, 560] on icon at bounding box center [1104, 559] width 5 height 5
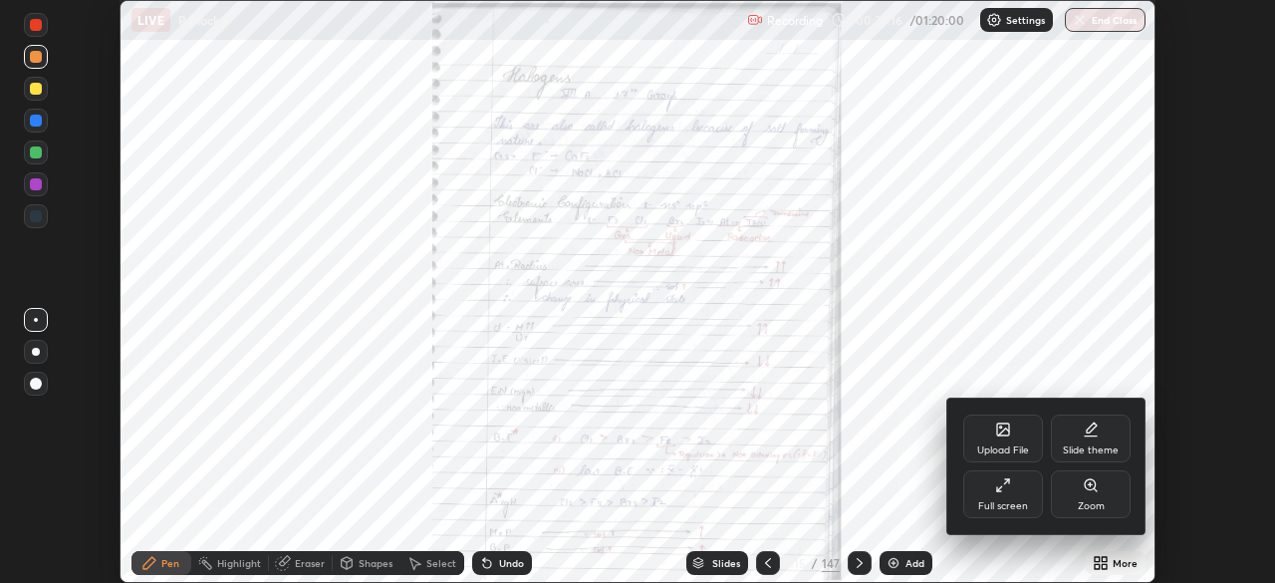
click at [1016, 493] on div "Full screen" at bounding box center [1003, 494] width 80 height 48
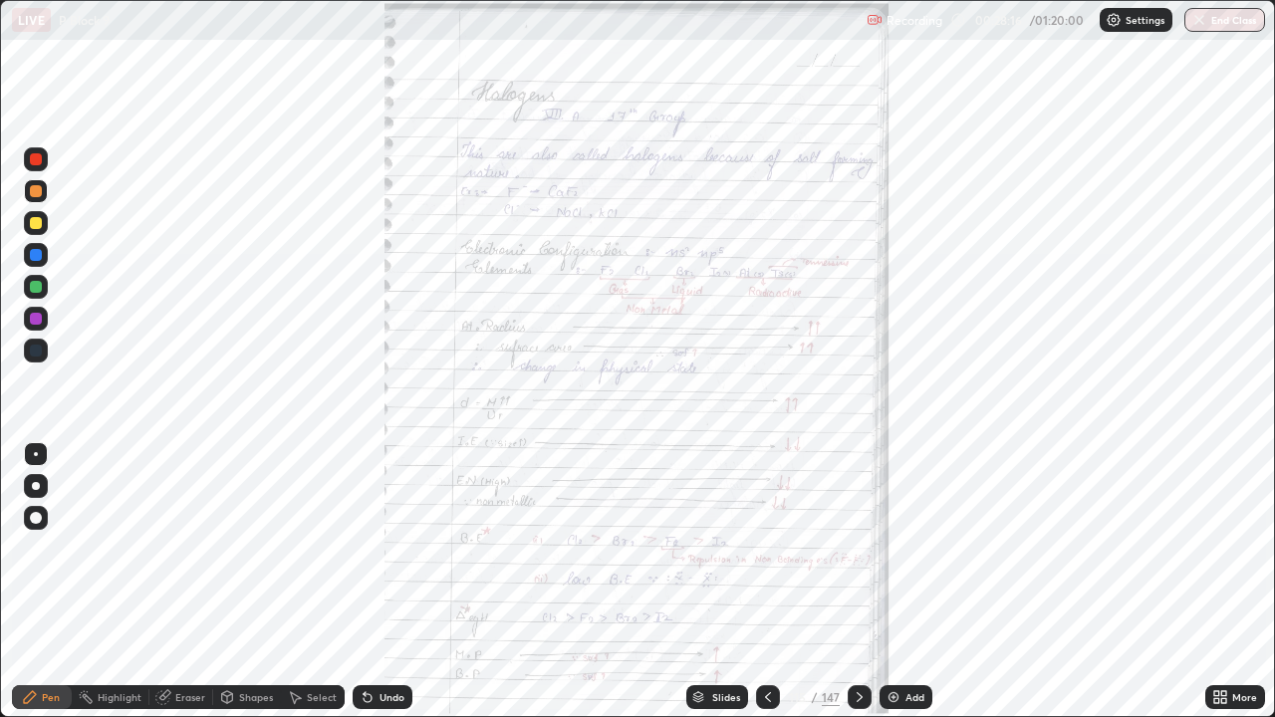
scroll to position [717, 1275]
click at [1215, 582] on icon at bounding box center [1216, 693] width 5 height 5
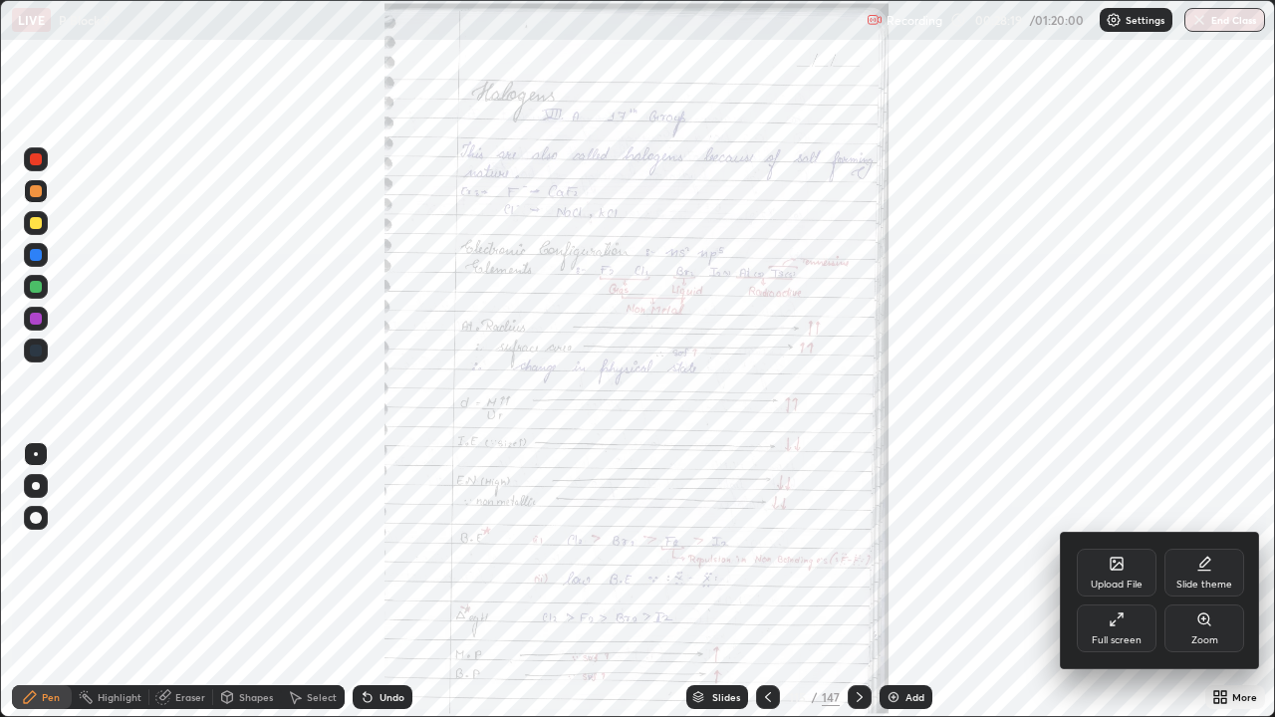
click at [1209, 582] on icon at bounding box center [1208, 624] width 3 height 3
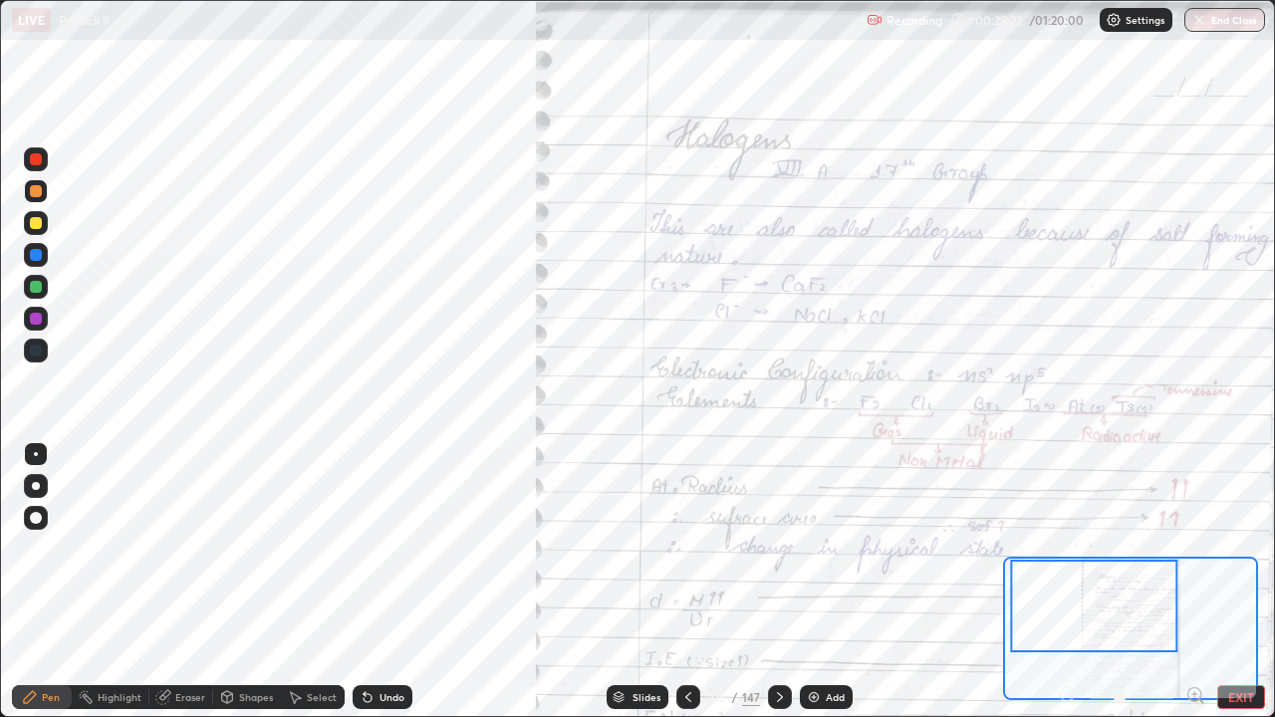
click at [1017, 582] on div at bounding box center [1094, 606] width 167 height 93
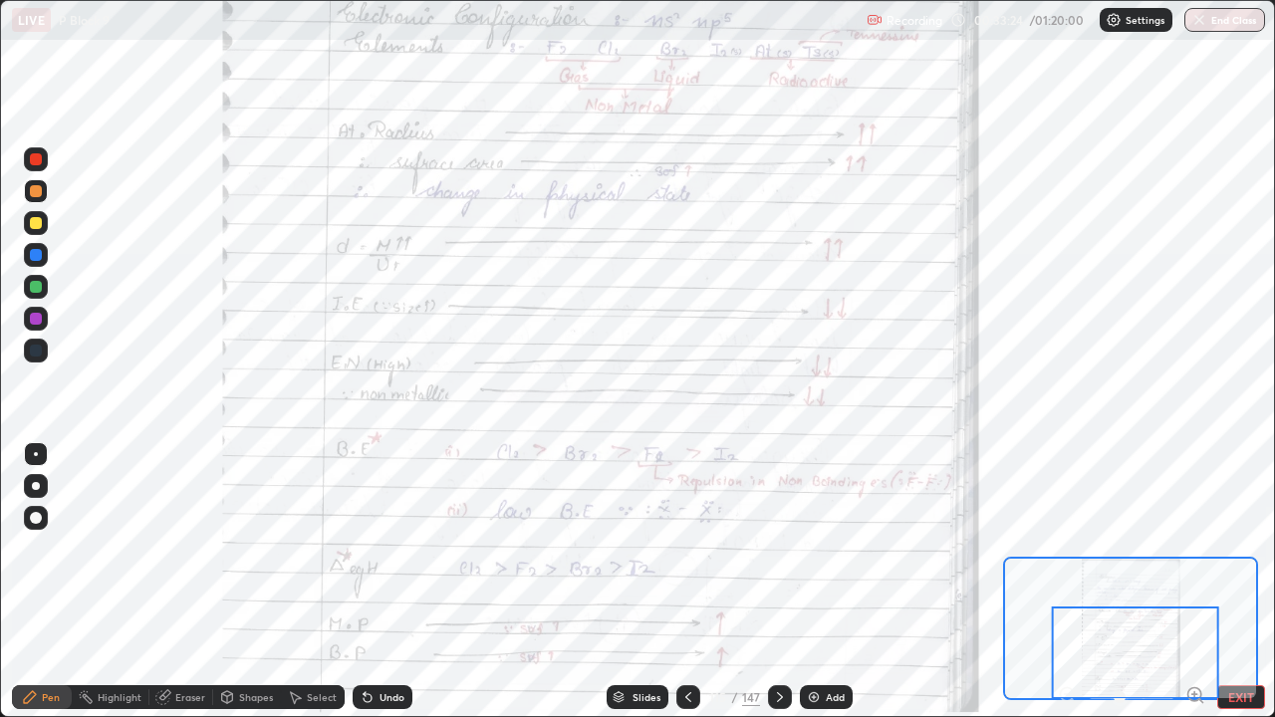
click at [778, 582] on div at bounding box center [780, 697] width 24 height 24
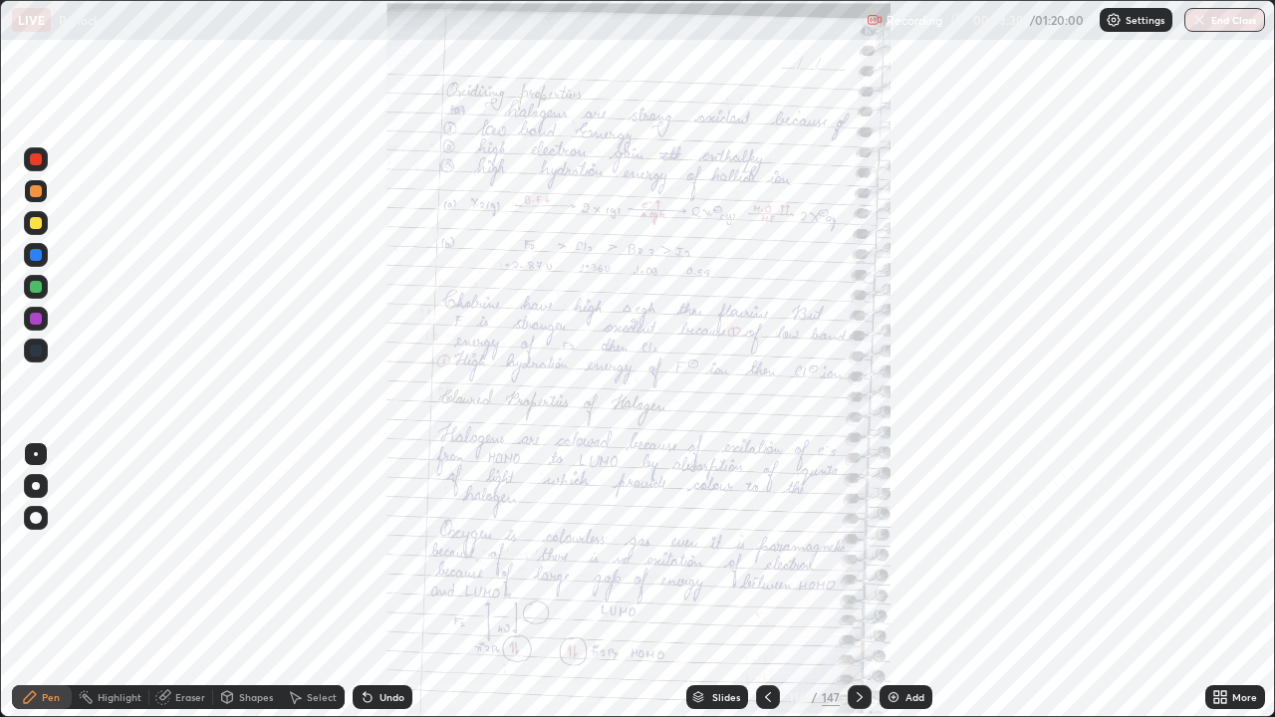
click at [1220, 582] on icon at bounding box center [1220, 697] width 16 height 16
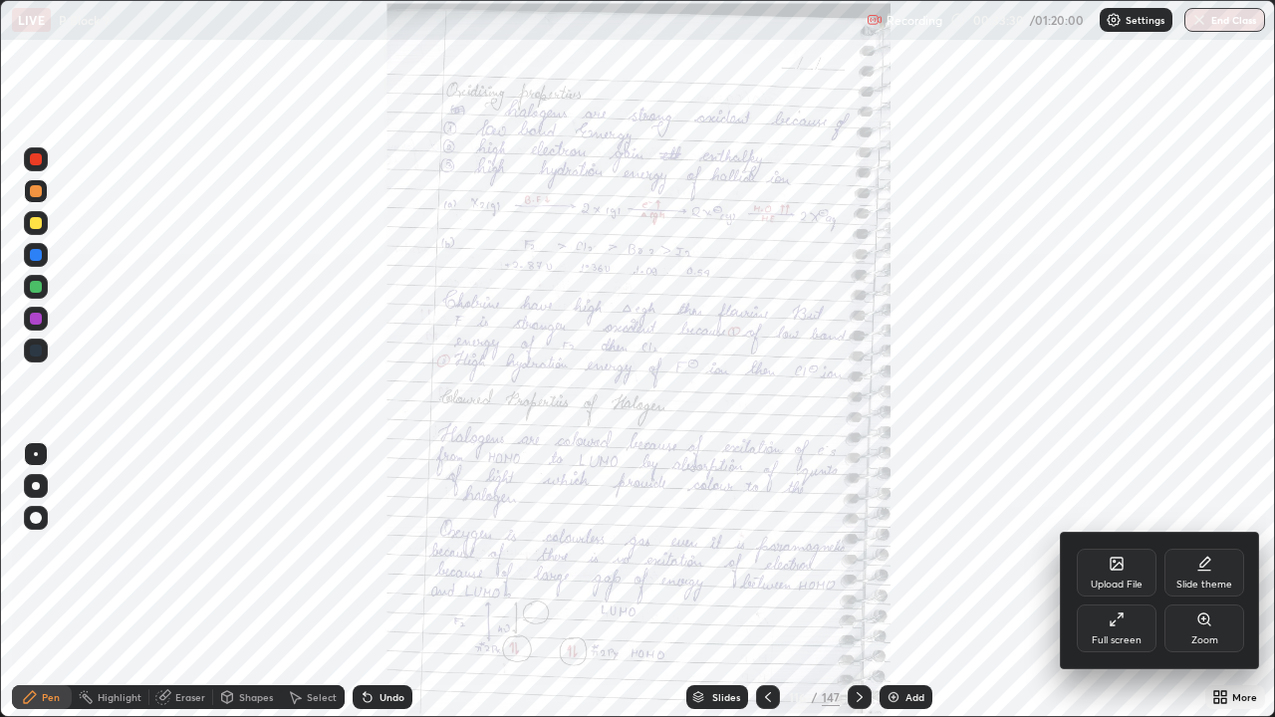
click at [1192, 582] on div "Zoom" at bounding box center [1204, 629] width 80 height 48
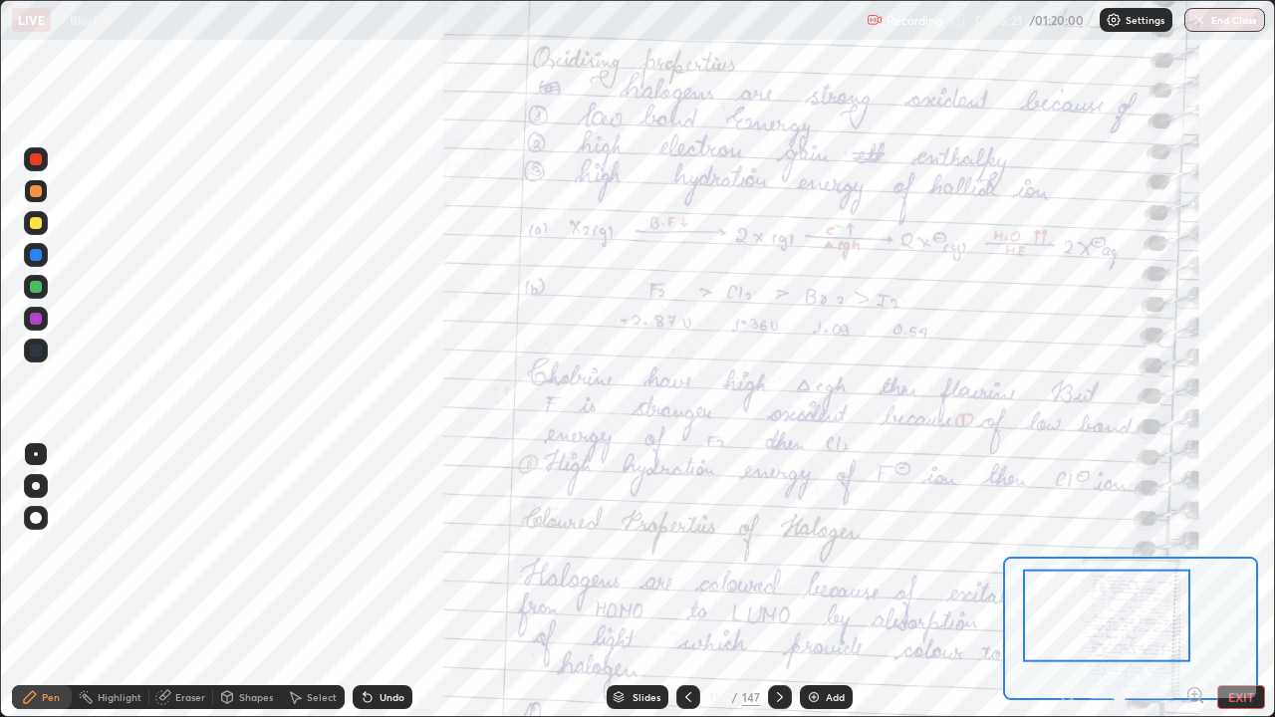
click at [190, 582] on div "Eraser" at bounding box center [190, 697] width 30 height 10
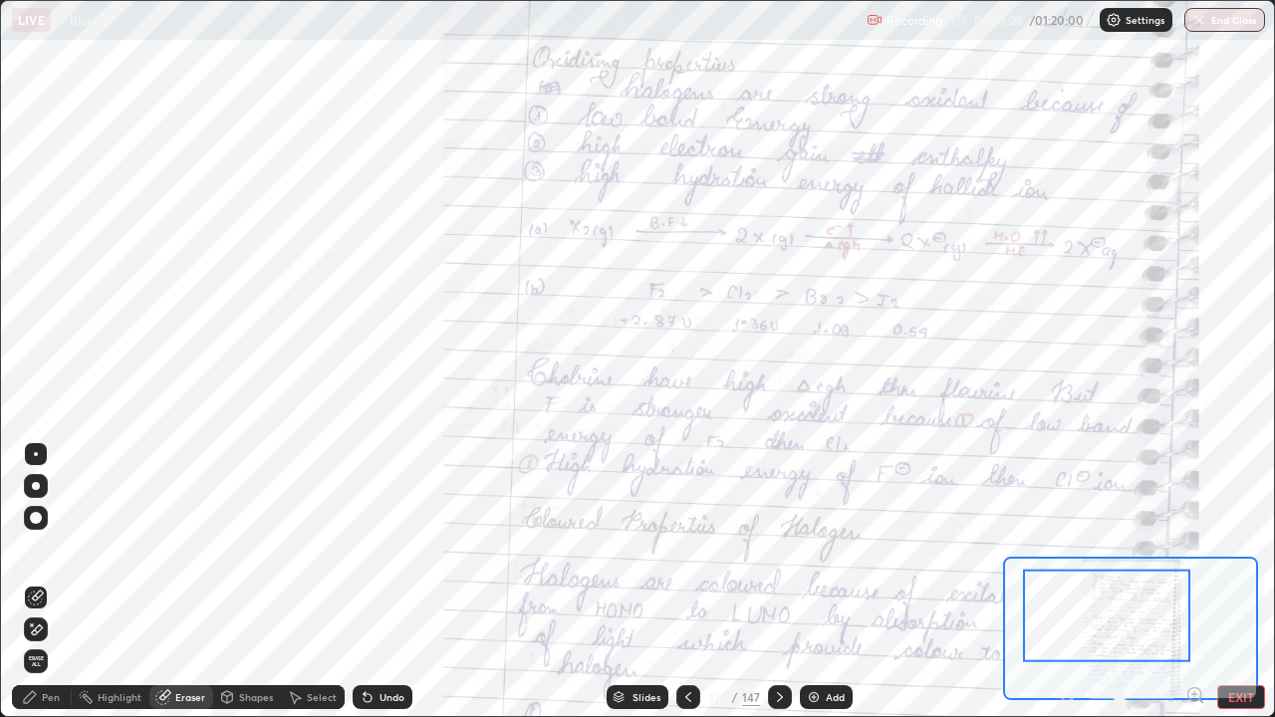
click at [49, 582] on div "Pen" at bounding box center [51, 697] width 18 height 10
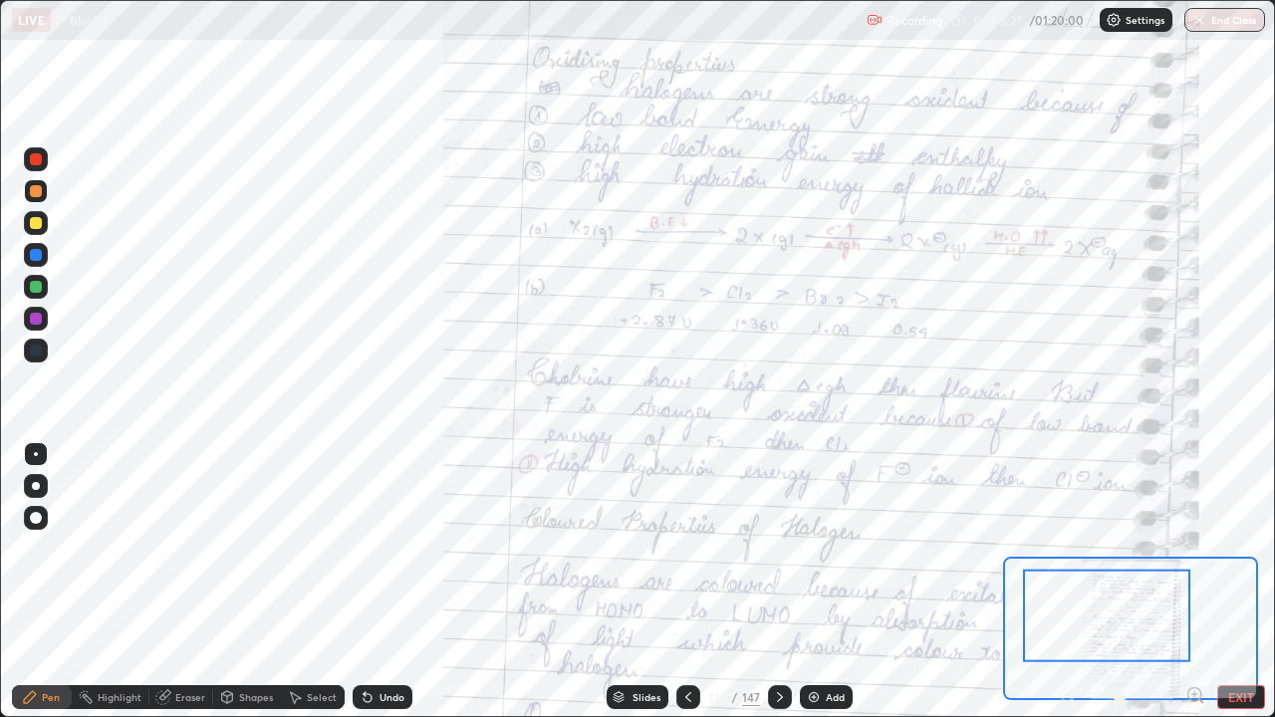
click at [33, 191] on div at bounding box center [36, 191] width 12 height 12
click at [30, 192] on div at bounding box center [36, 191] width 12 height 12
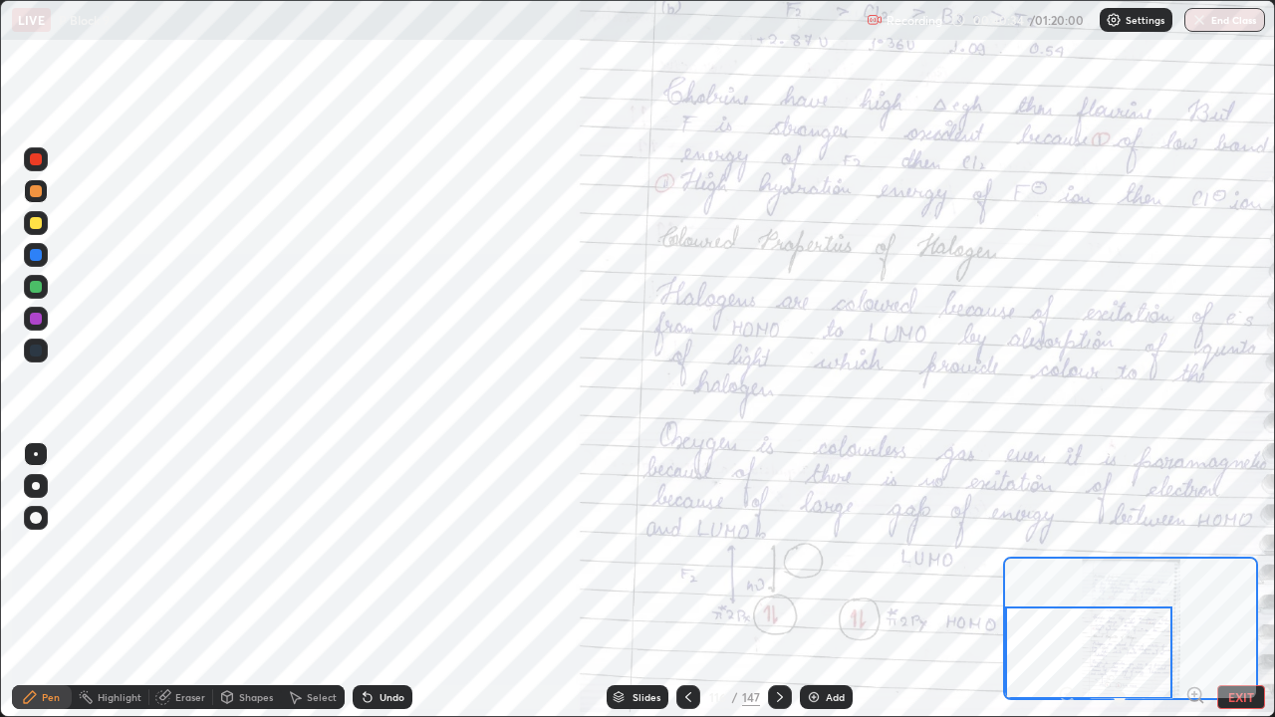
click at [777, 582] on icon at bounding box center [780, 697] width 16 height 16
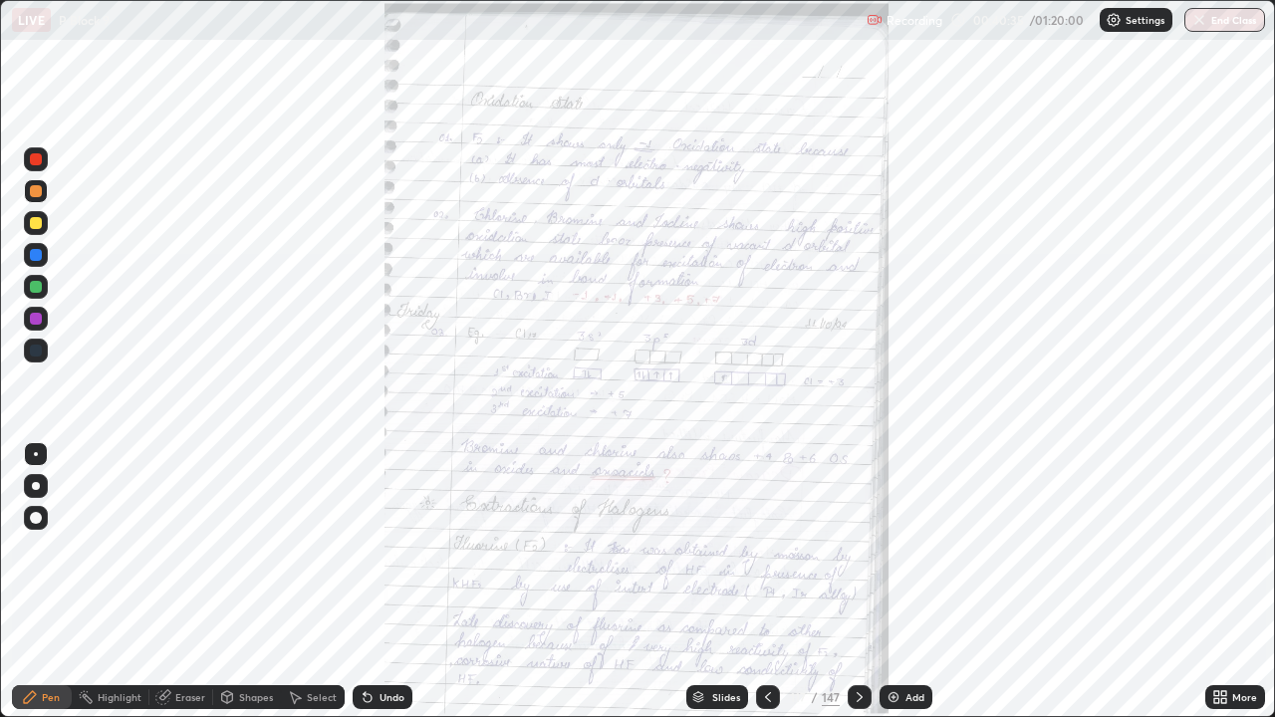
click at [1214, 582] on icon at bounding box center [1216, 693] width 5 height 5
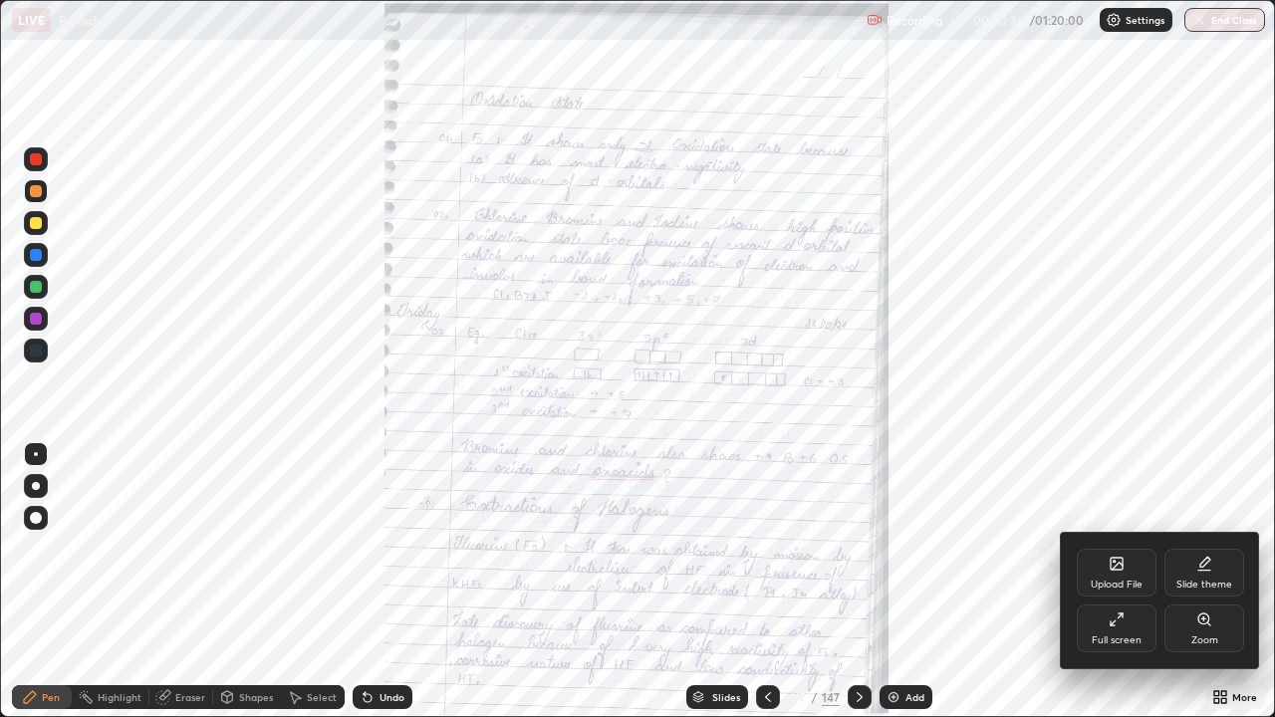
click at [1209, 582] on div "Zoom" at bounding box center [1204, 629] width 80 height 48
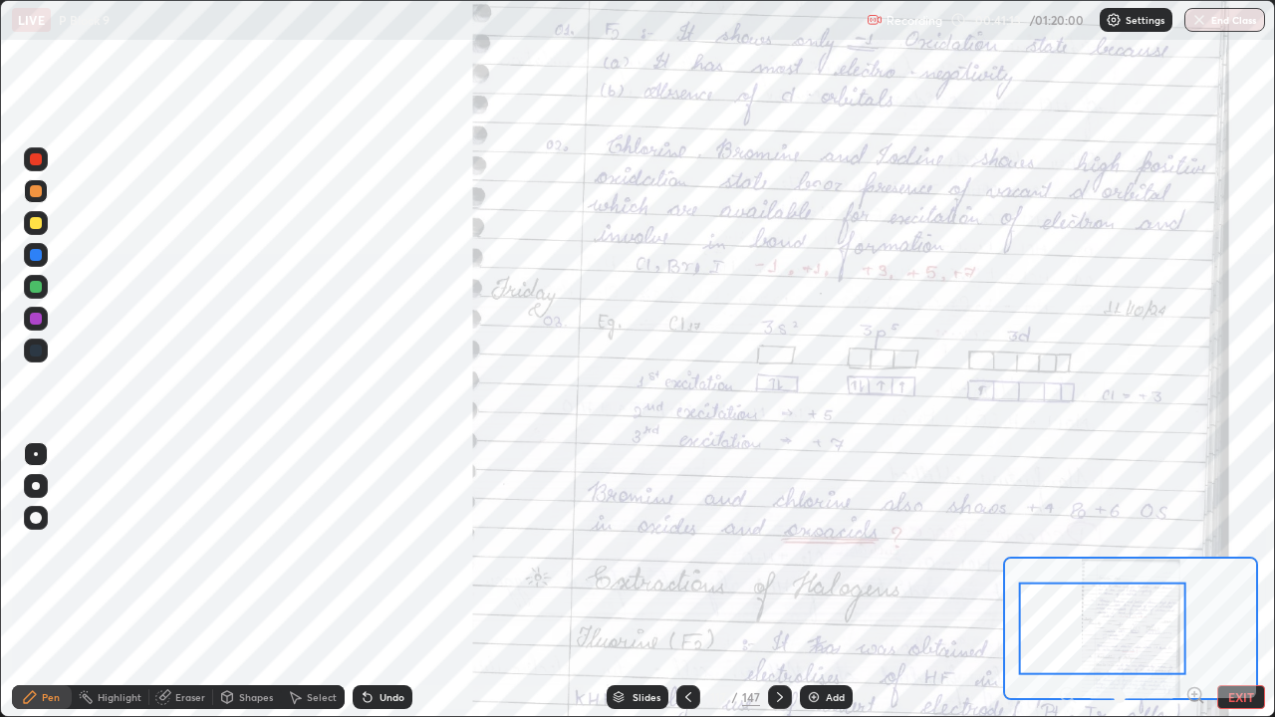
click at [35, 351] on div at bounding box center [36, 351] width 12 height 12
click at [44, 349] on div at bounding box center [36, 351] width 24 height 24
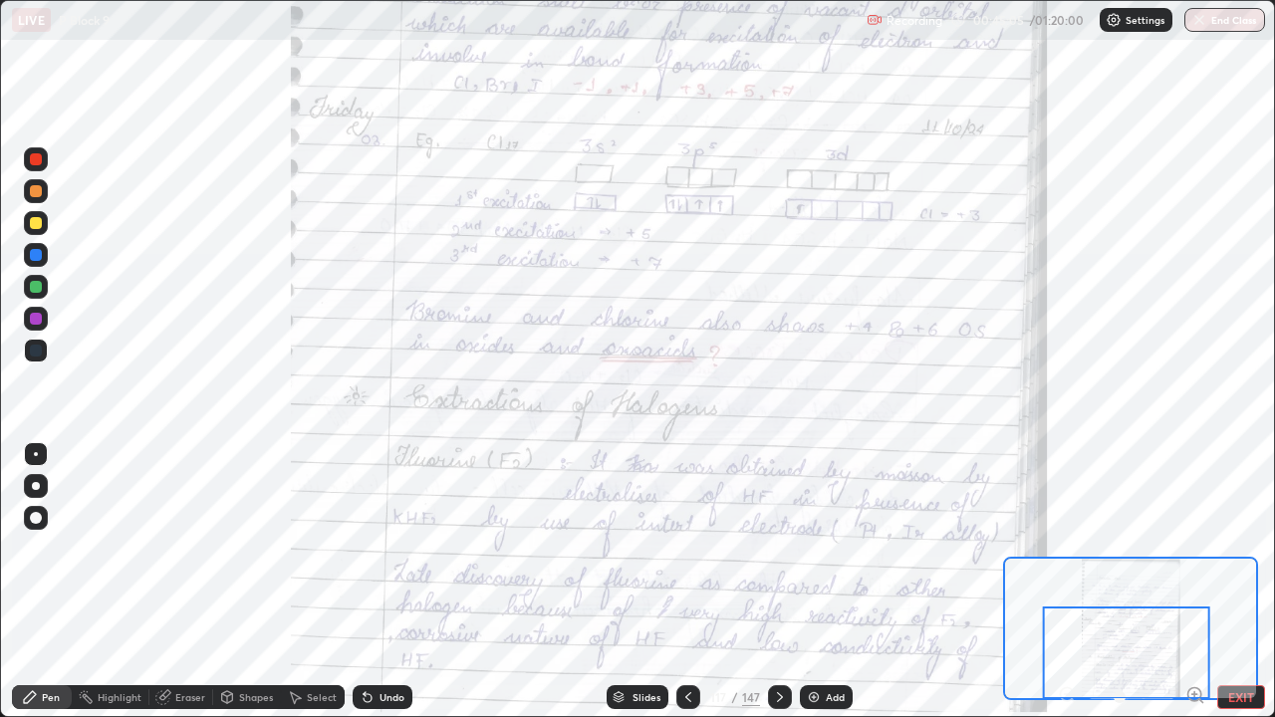
click at [780, 582] on icon at bounding box center [780, 697] width 16 height 16
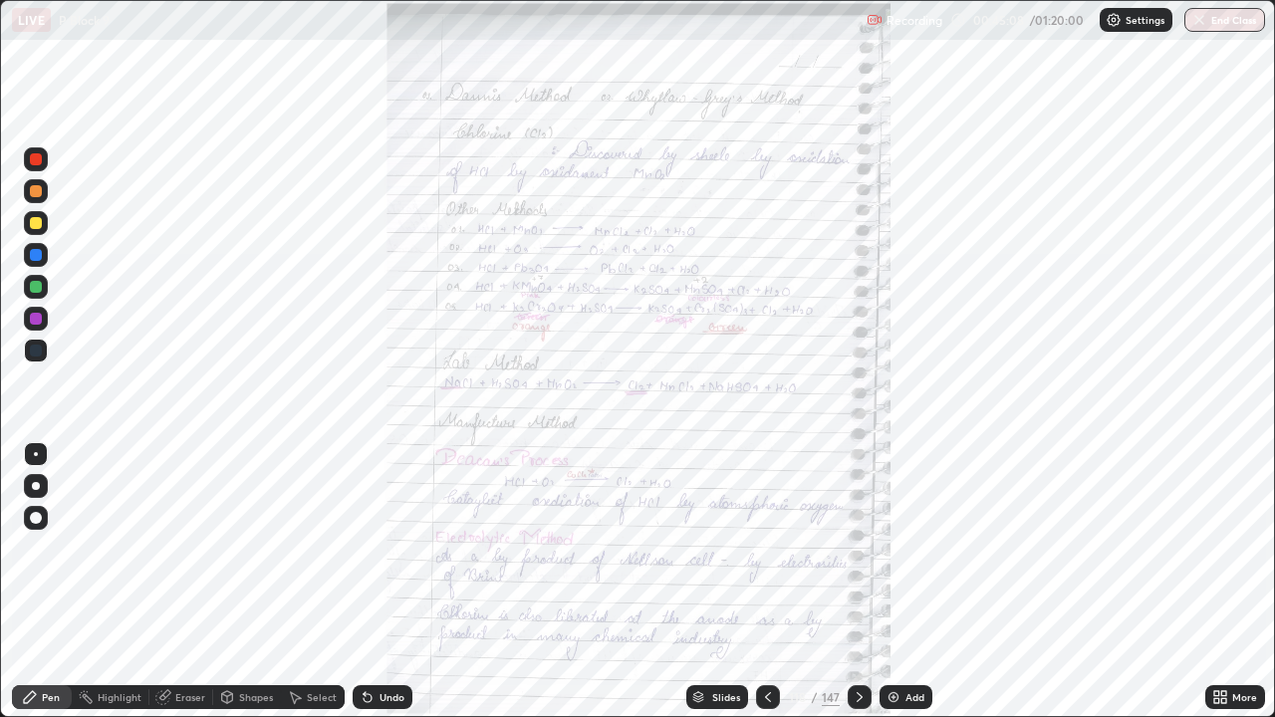
click at [1216, 582] on icon at bounding box center [1216, 693] width 5 height 5
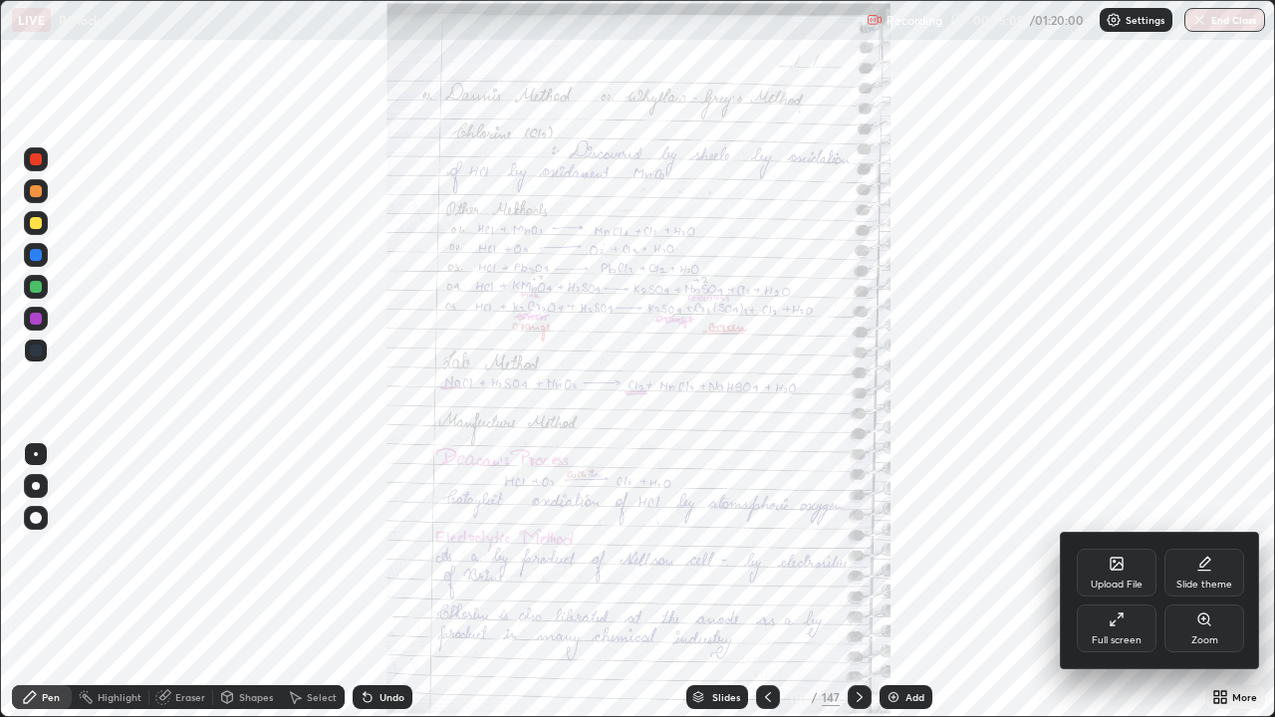
click at [1203, 582] on icon at bounding box center [1203, 619] width 11 height 11
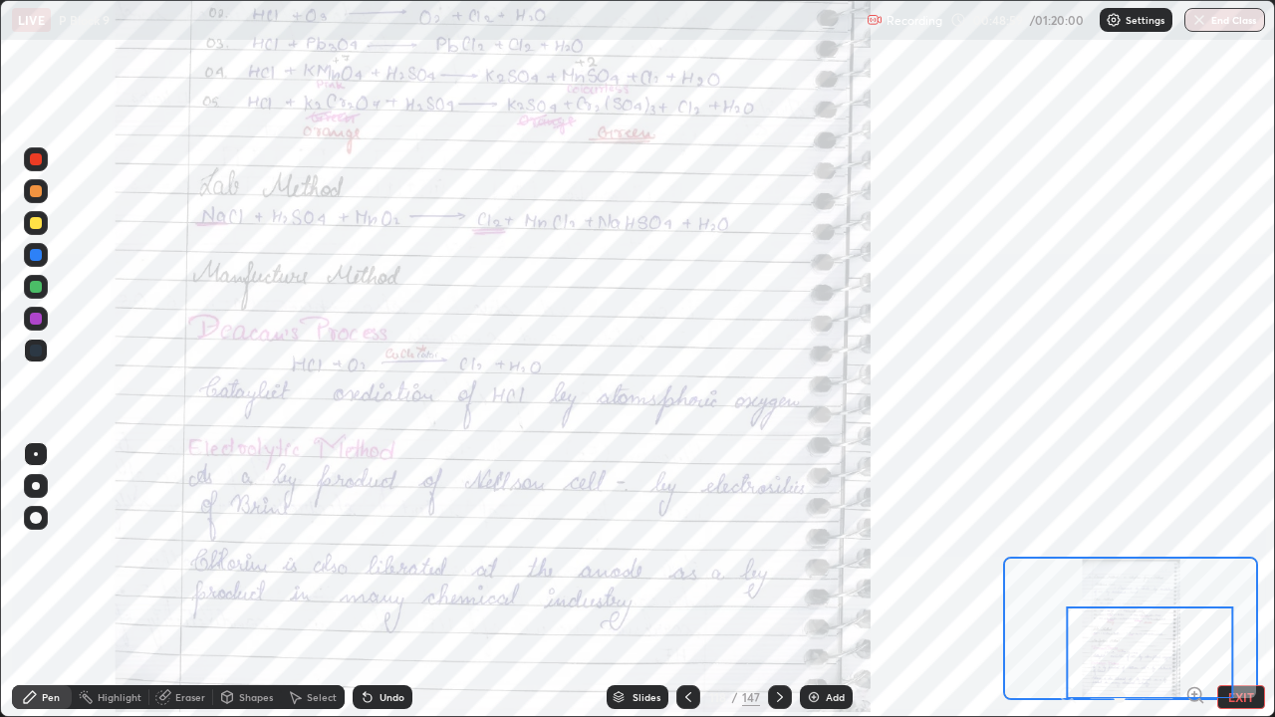
click at [777, 582] on icon at bounding box center [780, 697] width 16 height 16
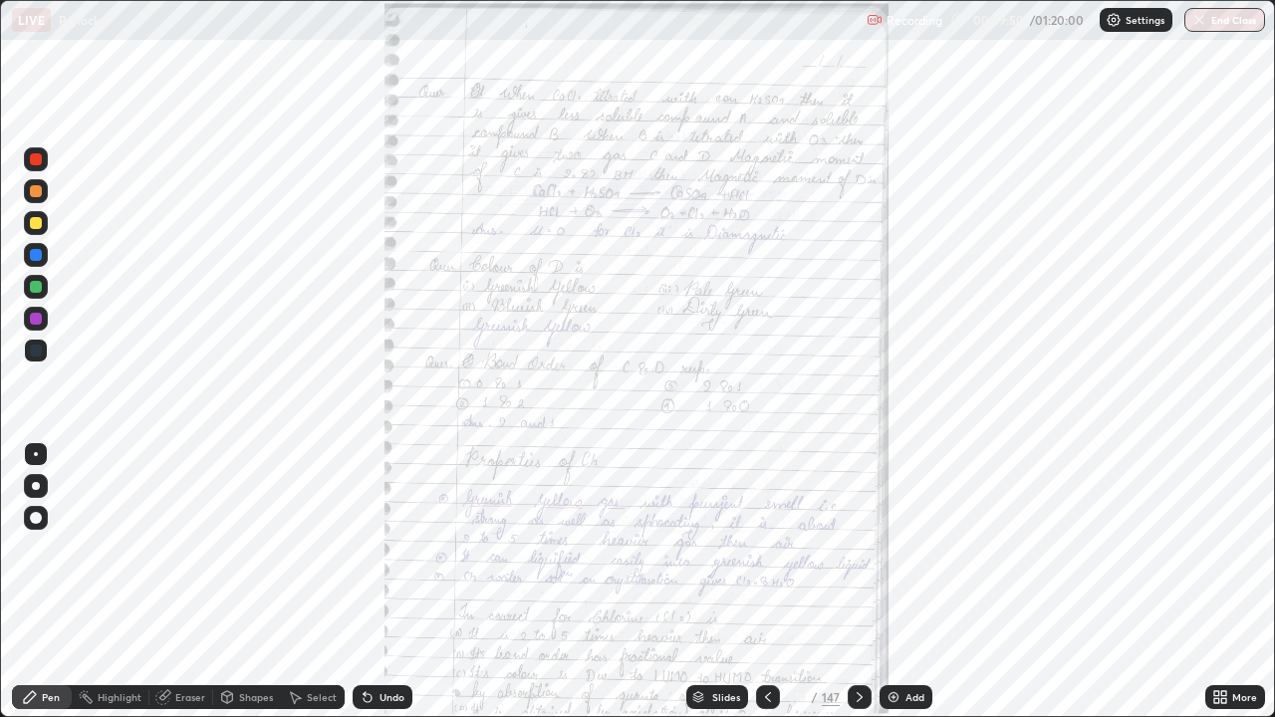
click at [1216, 582] on icon at bounding box center [1216, 693] width 5 height 5
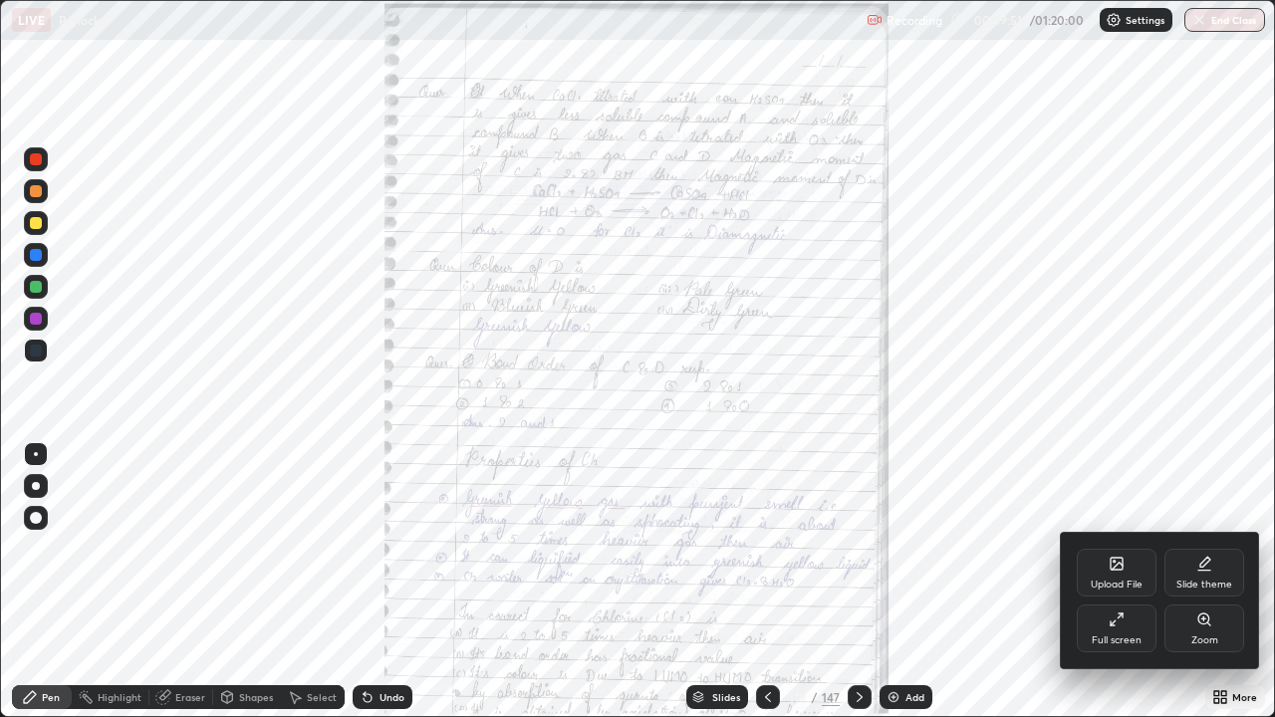
click at [1190, 582] on div "Zoom" at bounding box center [1204, 629] width 80 height 48
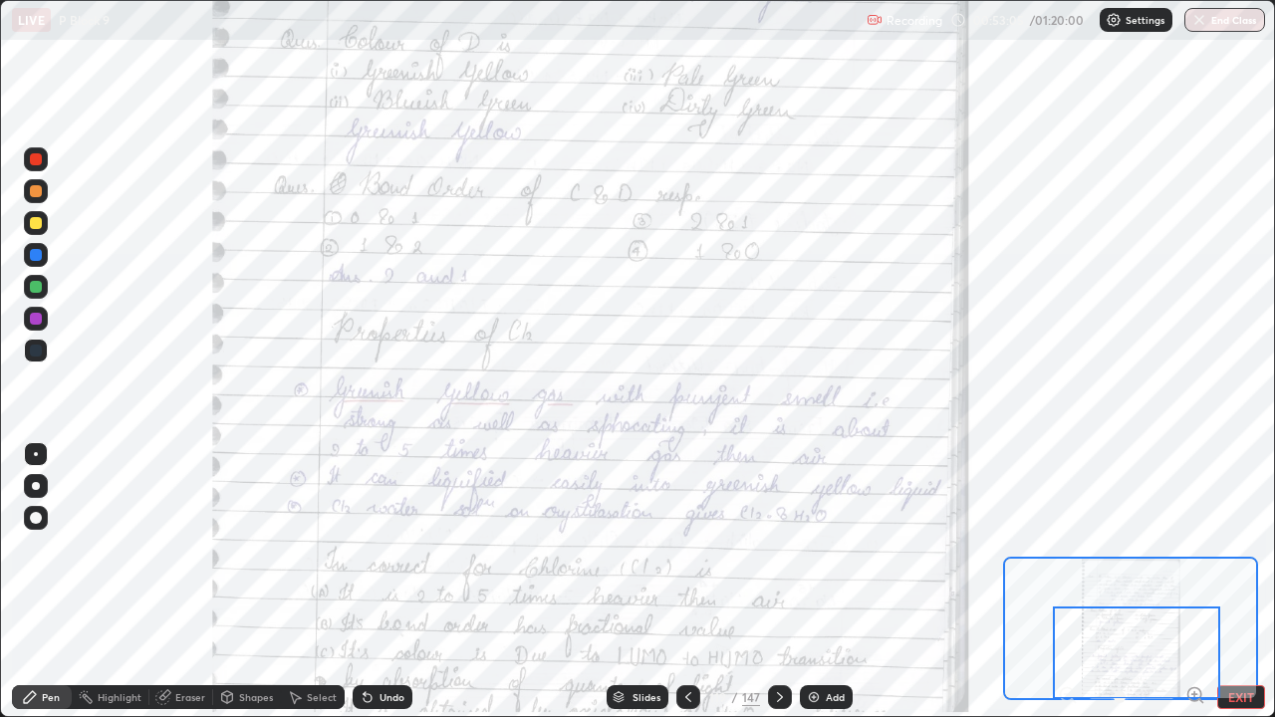
click at [769, 582] on div at bounding box center [780, 697] width 24 height 24
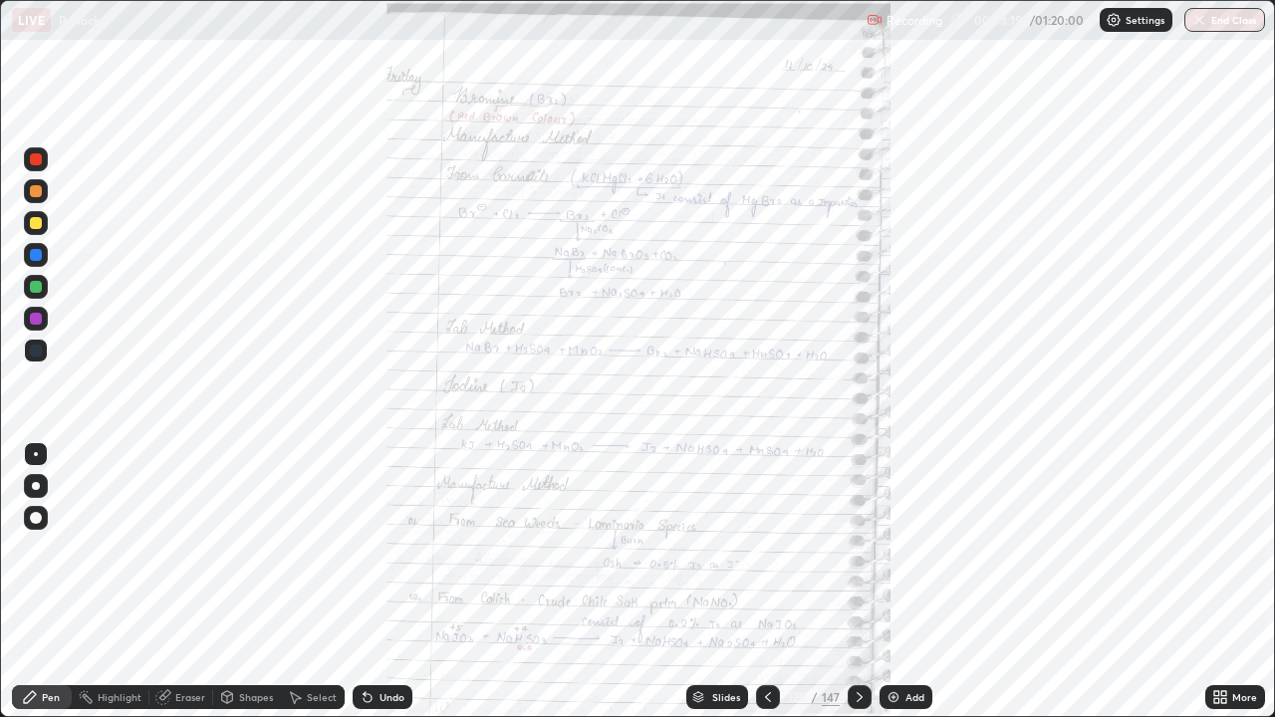
click at [1214, 582] on icon at bounding box center [1216, 693] width 5 height 5
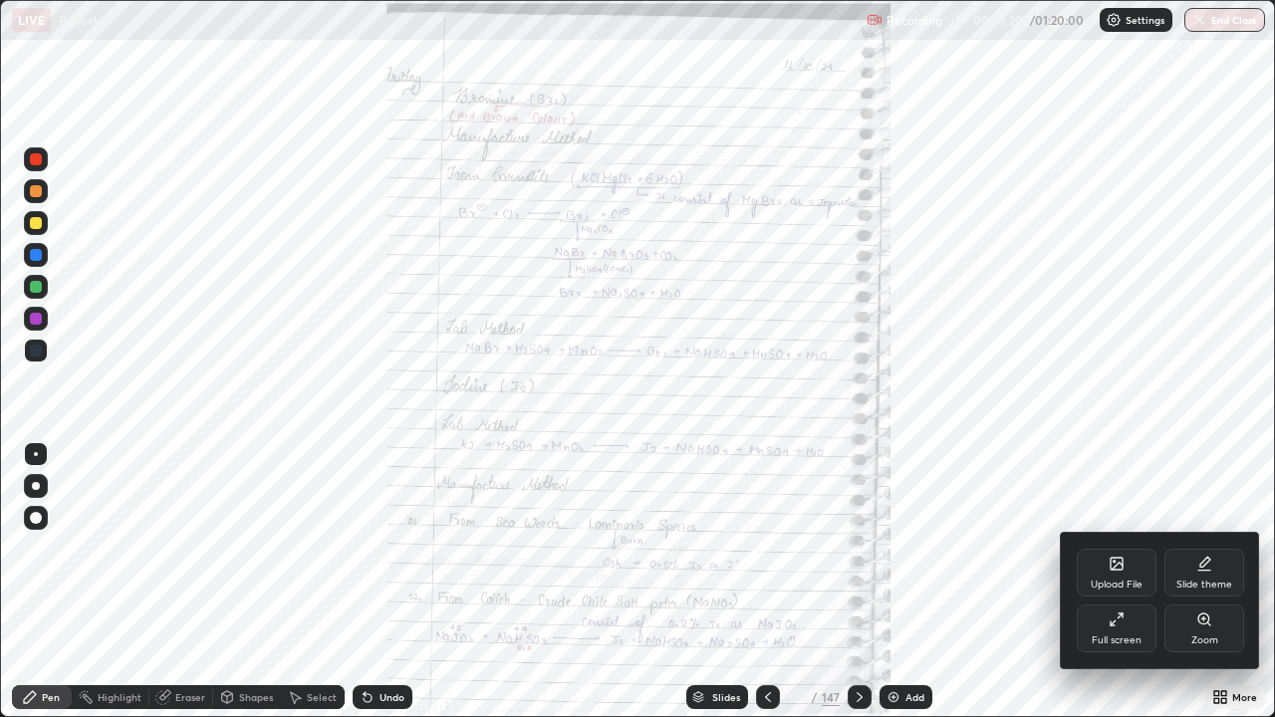
click at [1202, 582] on div "Zoom" at bounding box center [1204, 629] width 80 height 48
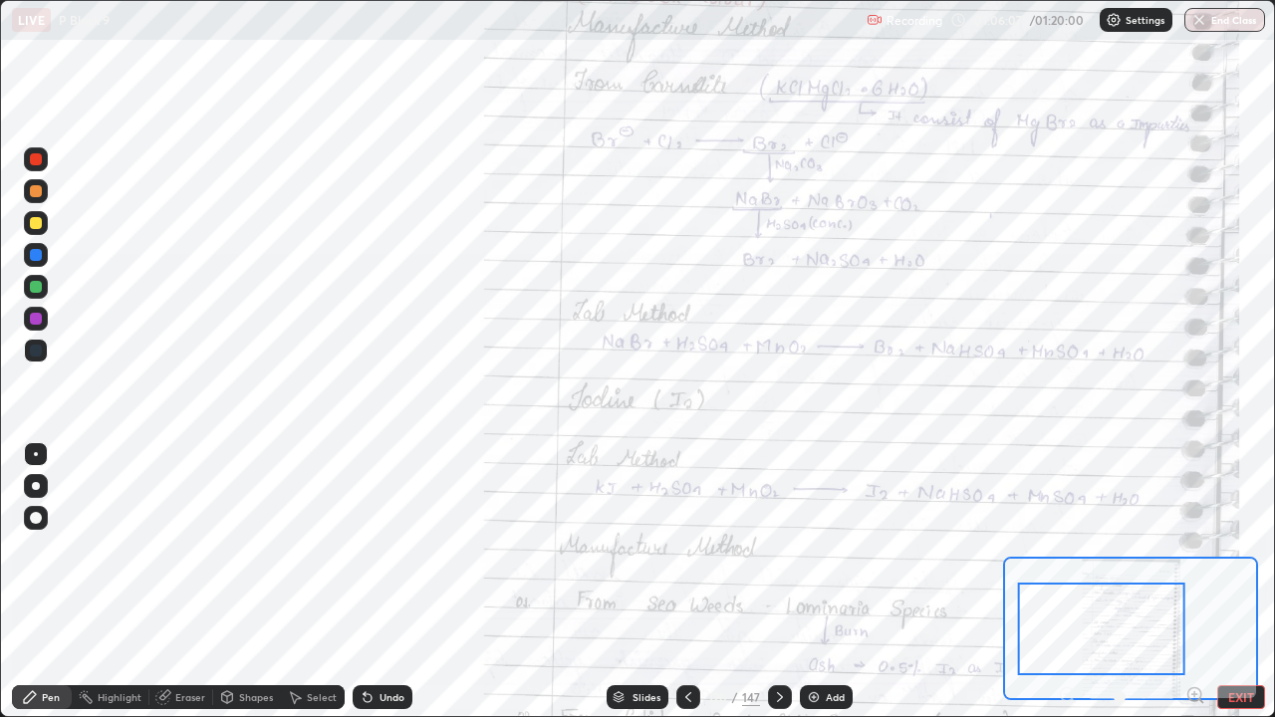
click at [1208, 26] on button "End Class" at bounding box center [1224, 20] width 81 height 24
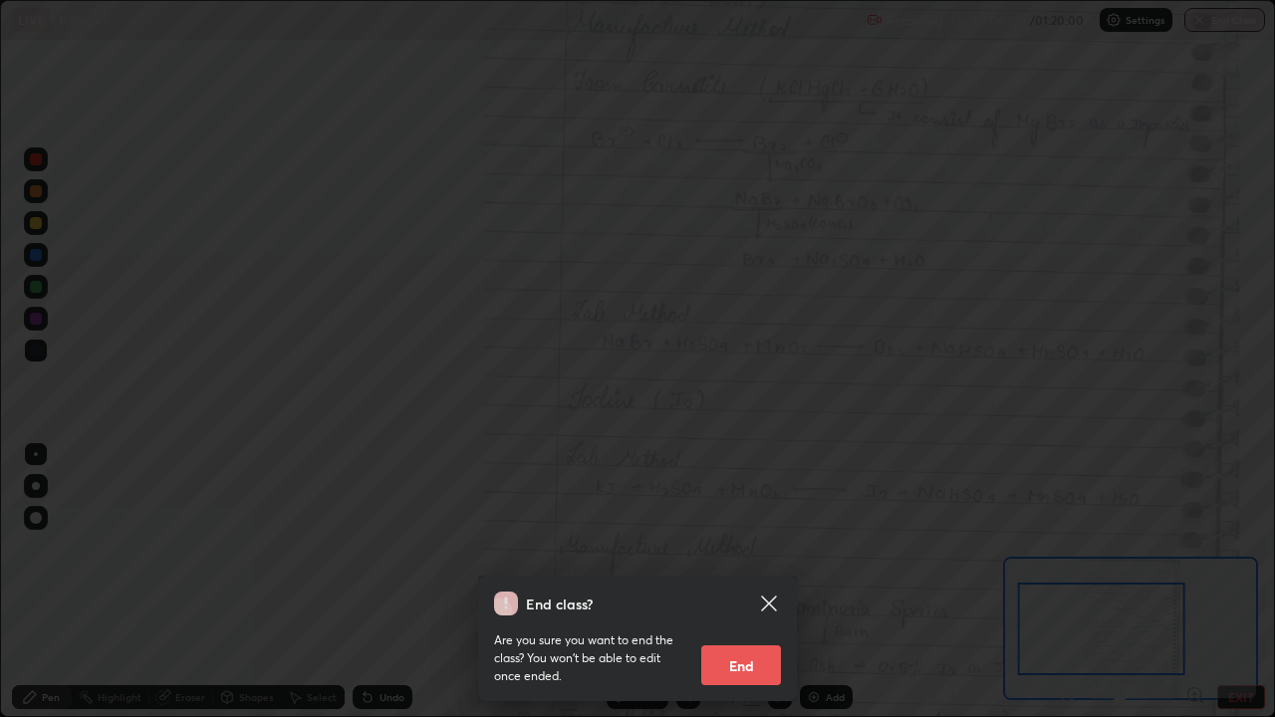
click at [753, 582] on button "End" at bounding box center [741, 665] width 80 height 40
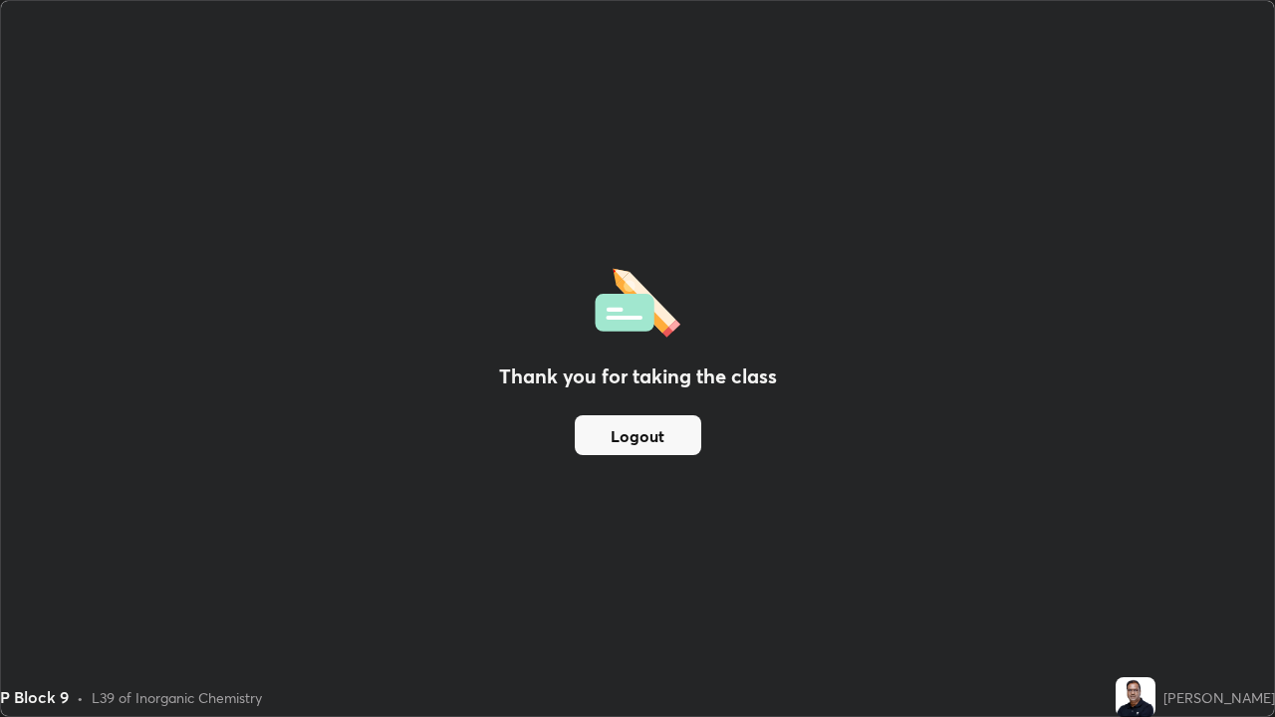
click at [659, 433] on button "Logout" at bounding box center [638, 435] width 126 height 40
click at [663, 440] on button "Logout" at bounding box center [638, 435] width 126 height 40
